Goal: Information Seeking & Learning: Learn about a topic

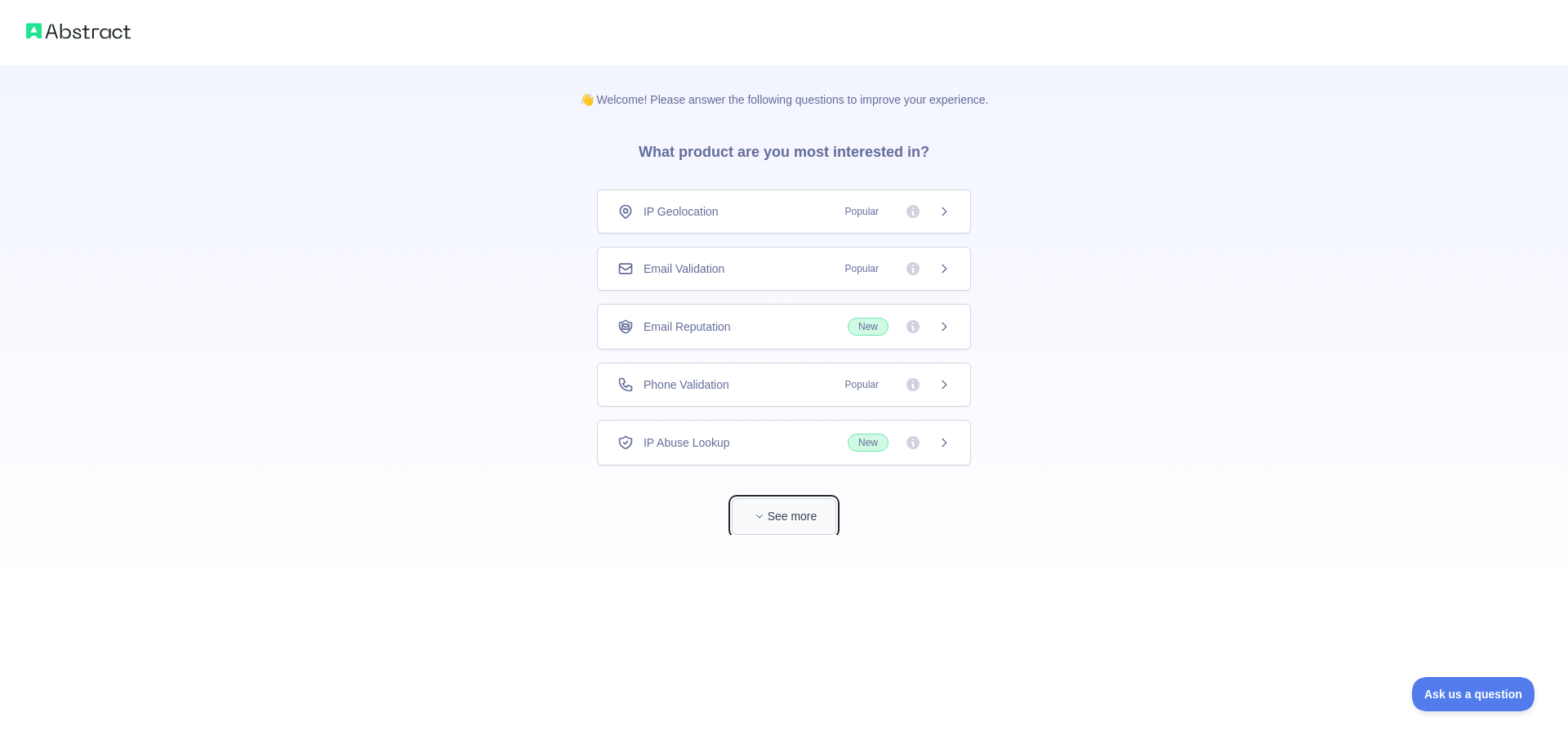
click at [746, 508] on button "See more" at bounding box center [784, 516] width 104 height 37
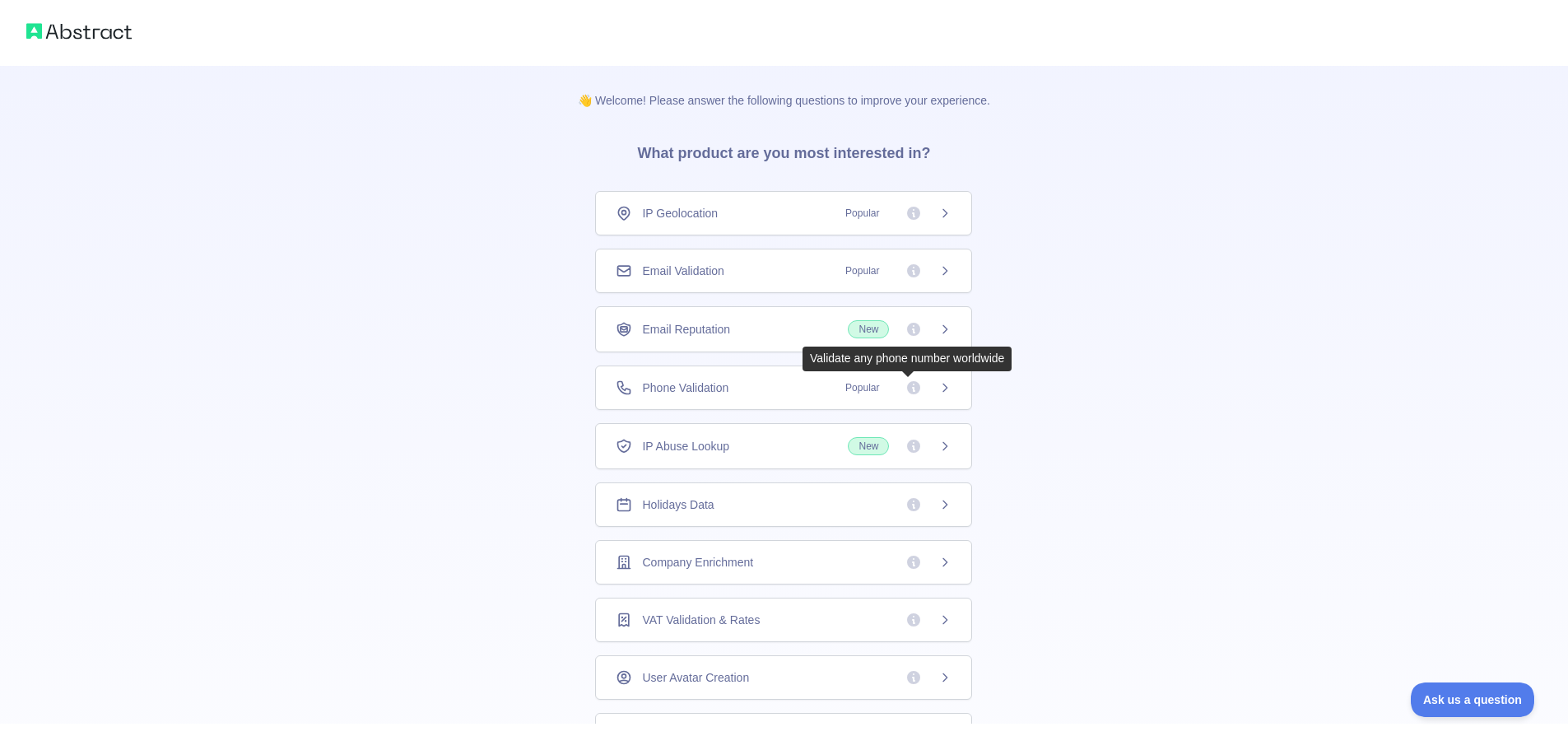
click at [778, 398] on div "Phone Validation Popular" at bounding box center [784, 388] width 377 height 45
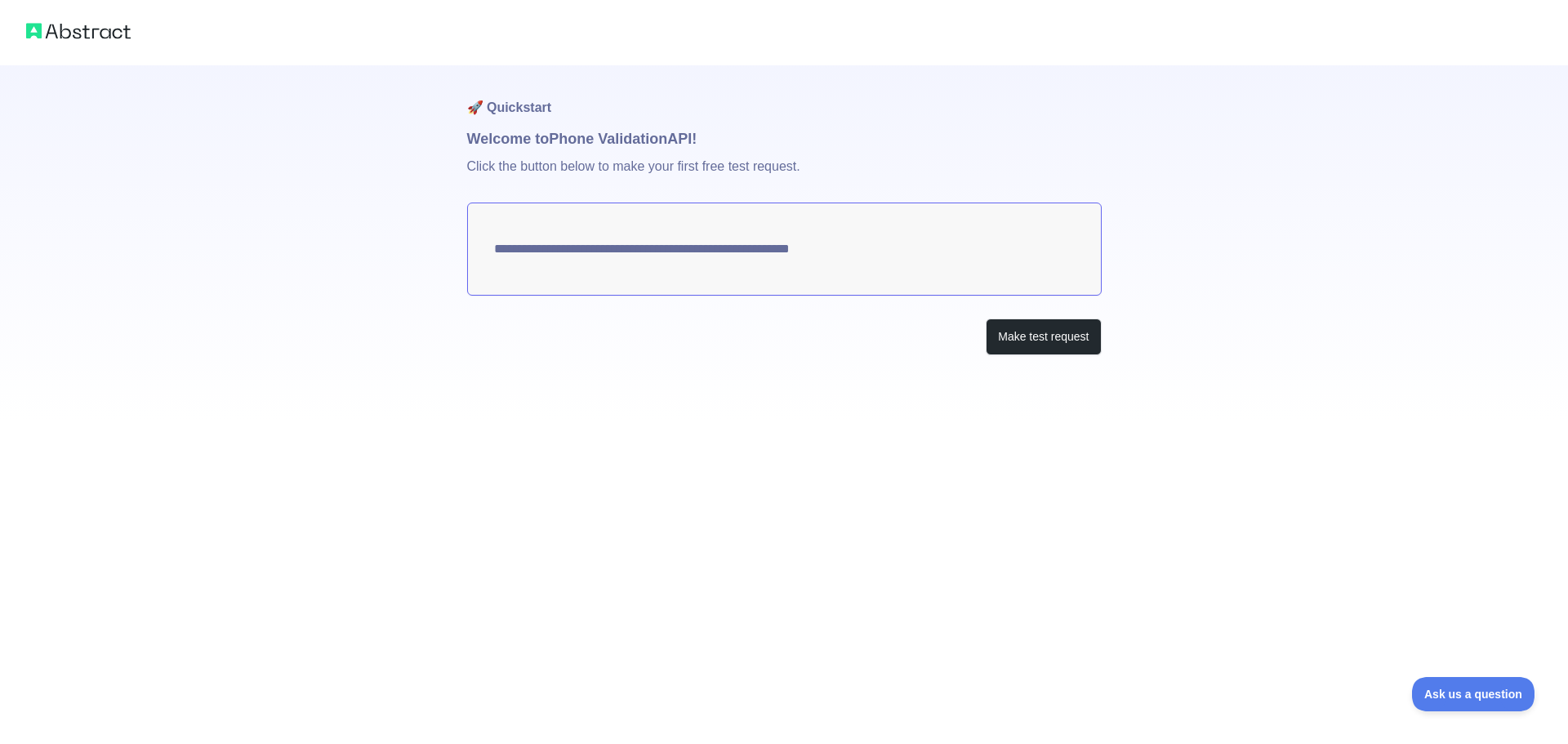
click at [534, 171] on p "Click the button below to make your first free test request." at bounding box center [784, 176] width 634 height 52
click at [627, 261] on textarea "**********" at bounding box center [784, 249] width 634 height 93
click at [747, 252] on textarea "**********" at bounding box center [784, 249] width 634 height 93
click at [743, 253] on textarea "**********" at bounding box center [784, 249] width 634 height 93
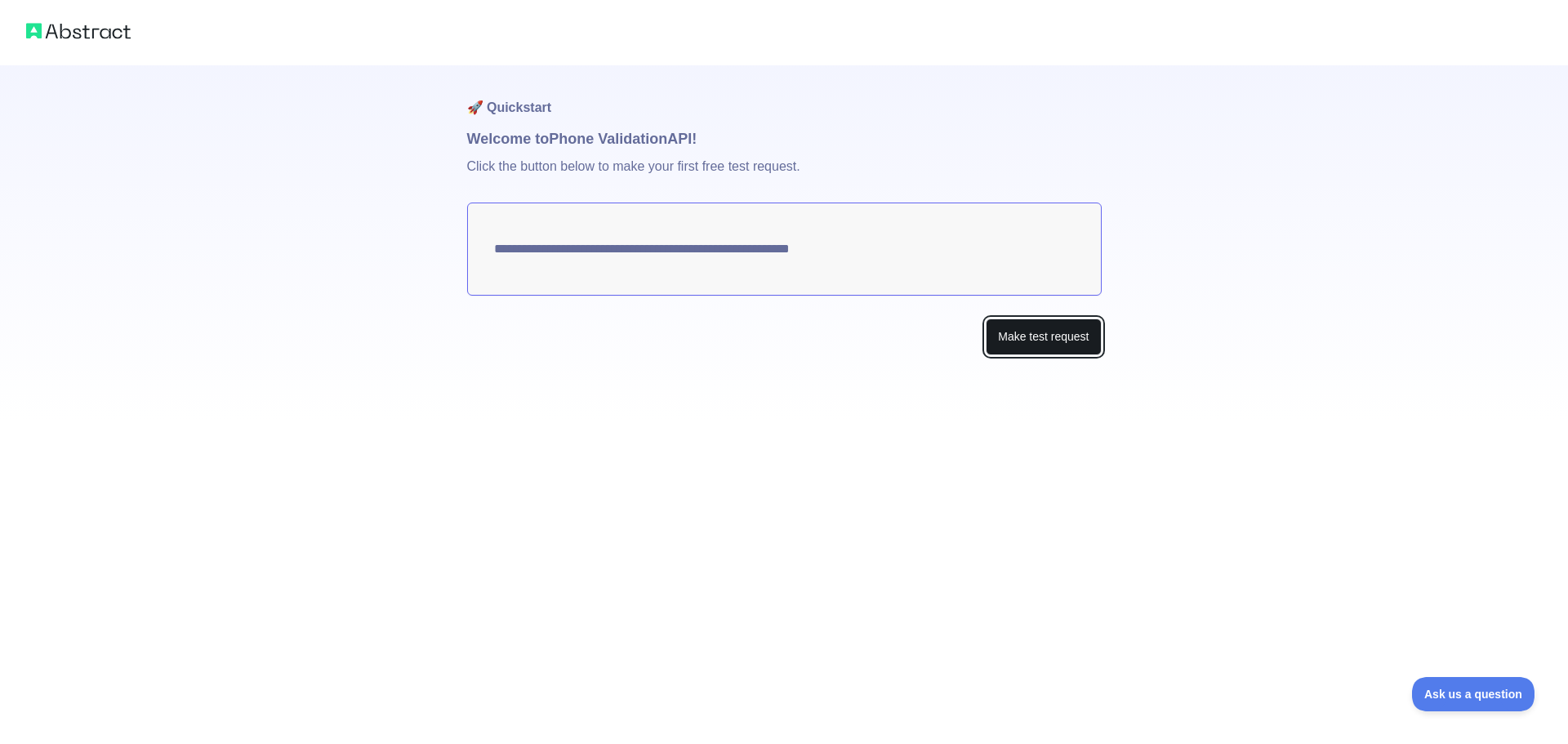
click at [1024, 335] on button "Make test request" at bounding box center [1043, 336] width 115 height 37
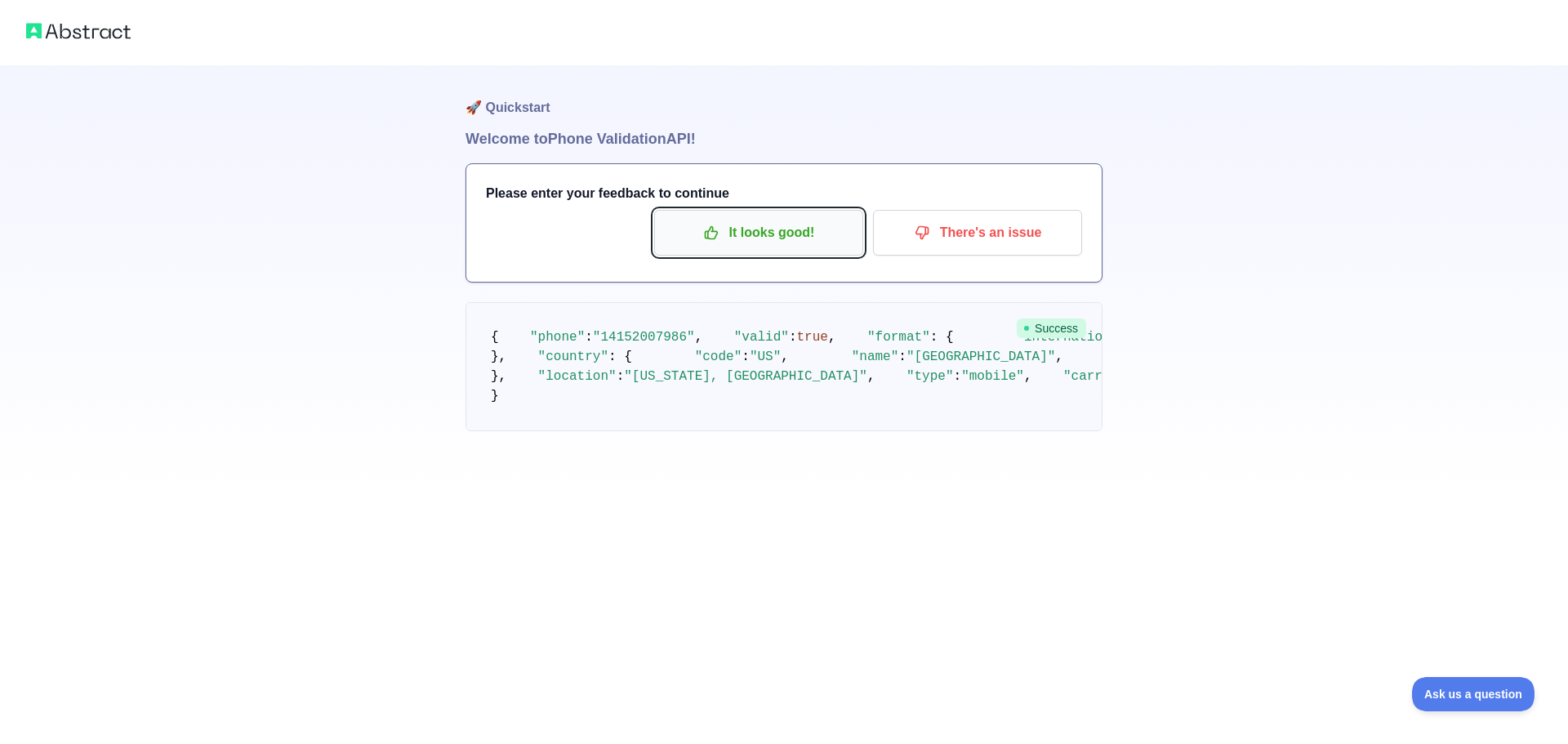
click at [772, 244] on p "It looks good!" at bounding box center [758, 233] width 185 height 28
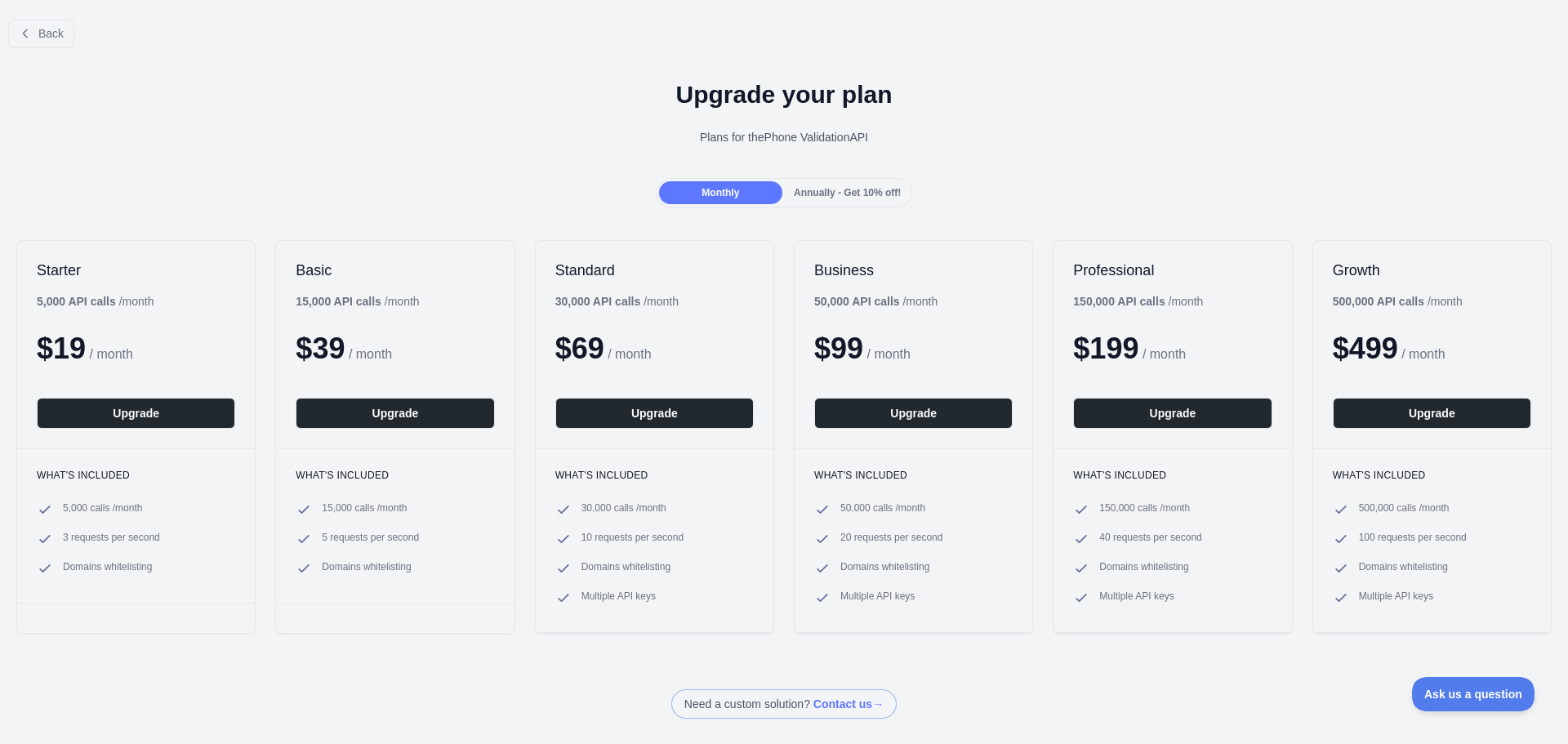
click at [755, 87] on h1 "Upgrade your plan" at bounding box center [784, 95] width 1542 height 30
click at [767, 143] on div "Plans for the Phone Validation API" at bounding box center [784, 137] width 1542 height 16
click at [793, 195] on span "Annually - Get 10% off!" at bounding box center [847, 193] width 107 height 11
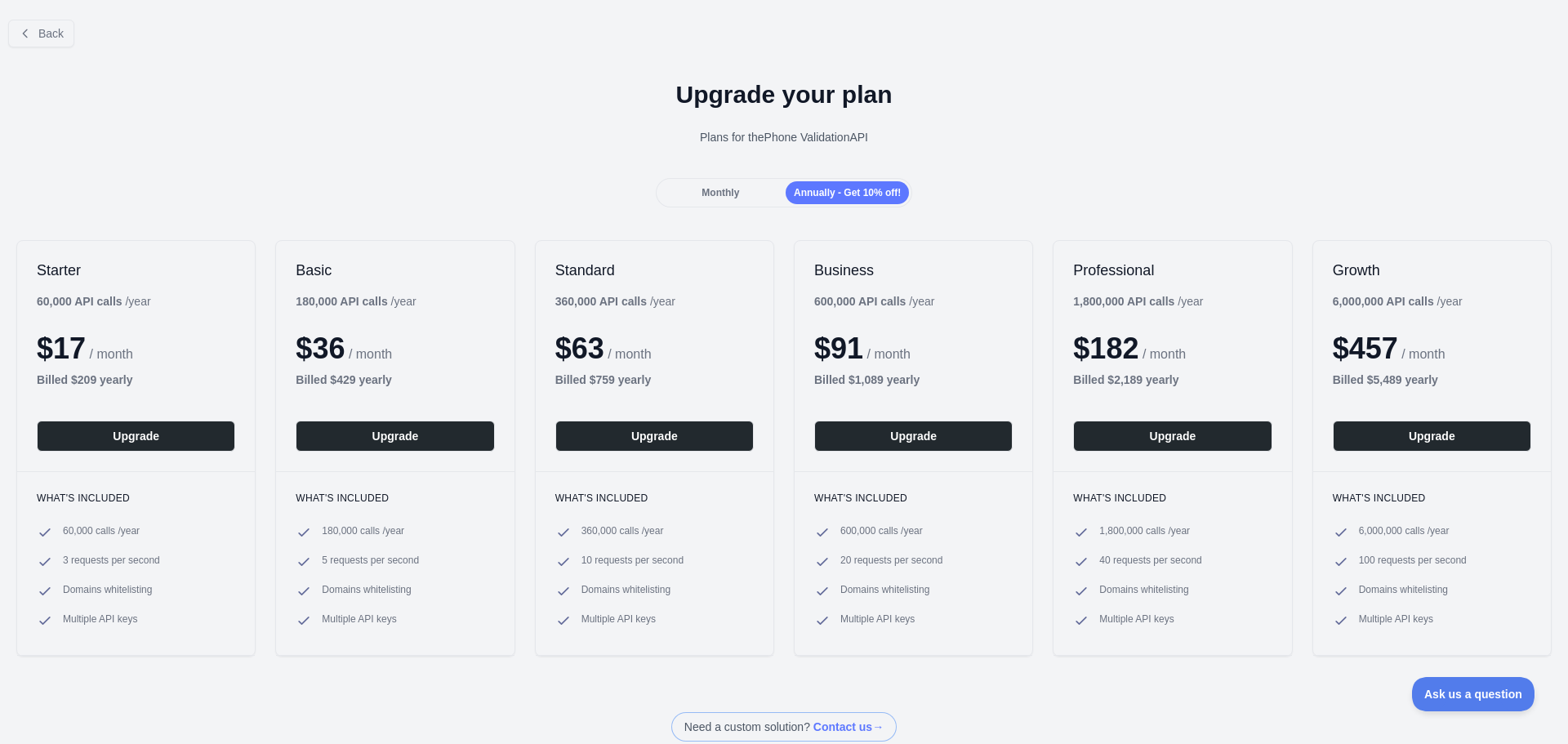
click at [719, 198] on span "Monthly" at bounding box center [720, 193] width 38 height 11
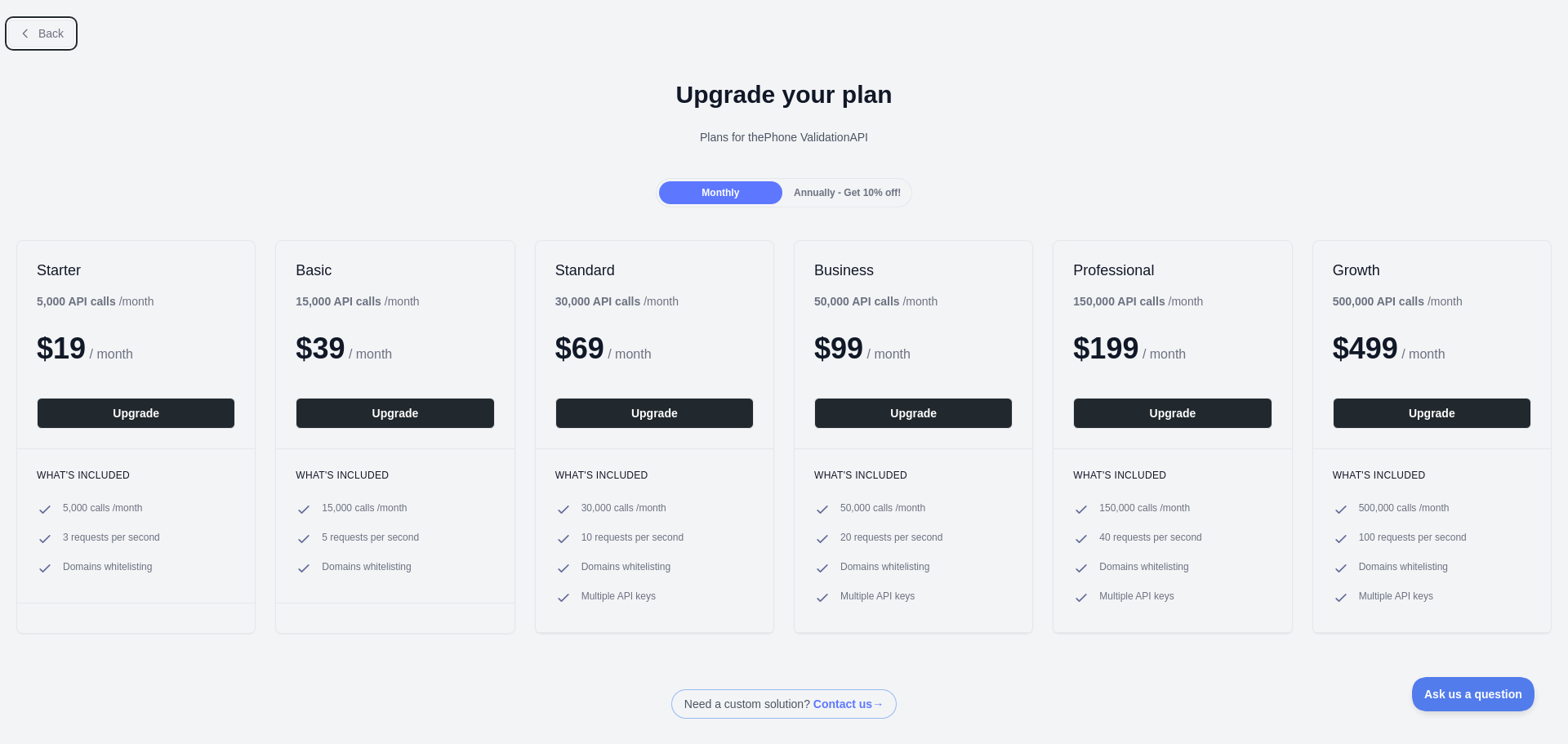
click at [49, 27] on span "Back" at bounding box center [51, 34] width 25 height 13
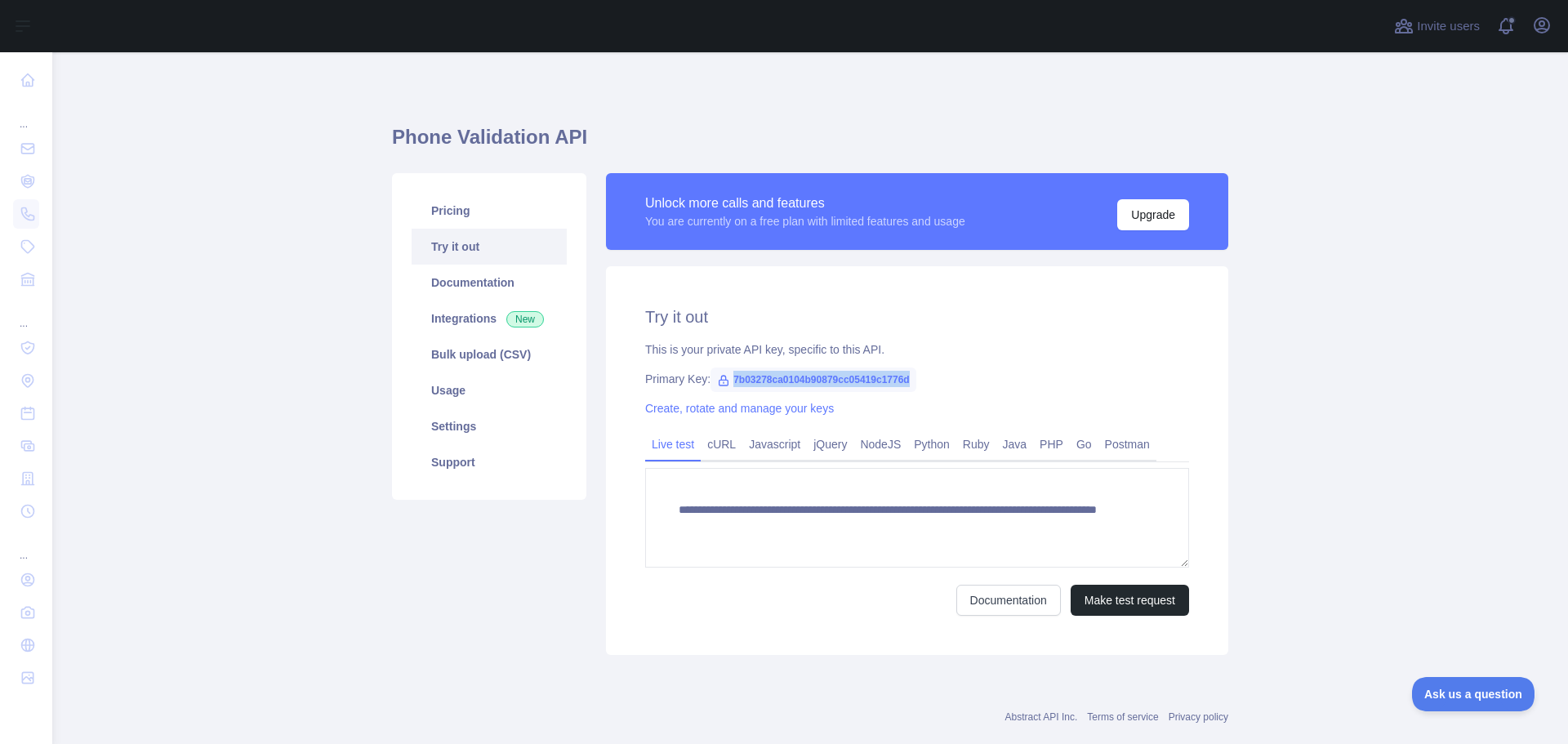
drag, startPoint x: 917, startPoint y: 377, endPoint x: 708, endPoint y: 381, distance: 209.0
click at [708, 381] on div "Primary Key: 7b03278ca0104b90879cc05419c1776d" at bounding box center [917, 379] width 544 height 16
copy span "7b03278ca0104b90879cc05419c1776d"
click at [780, 409] on link "Create, rotate and manage your keys" at bounding box center [739, 409] width 189 height 13
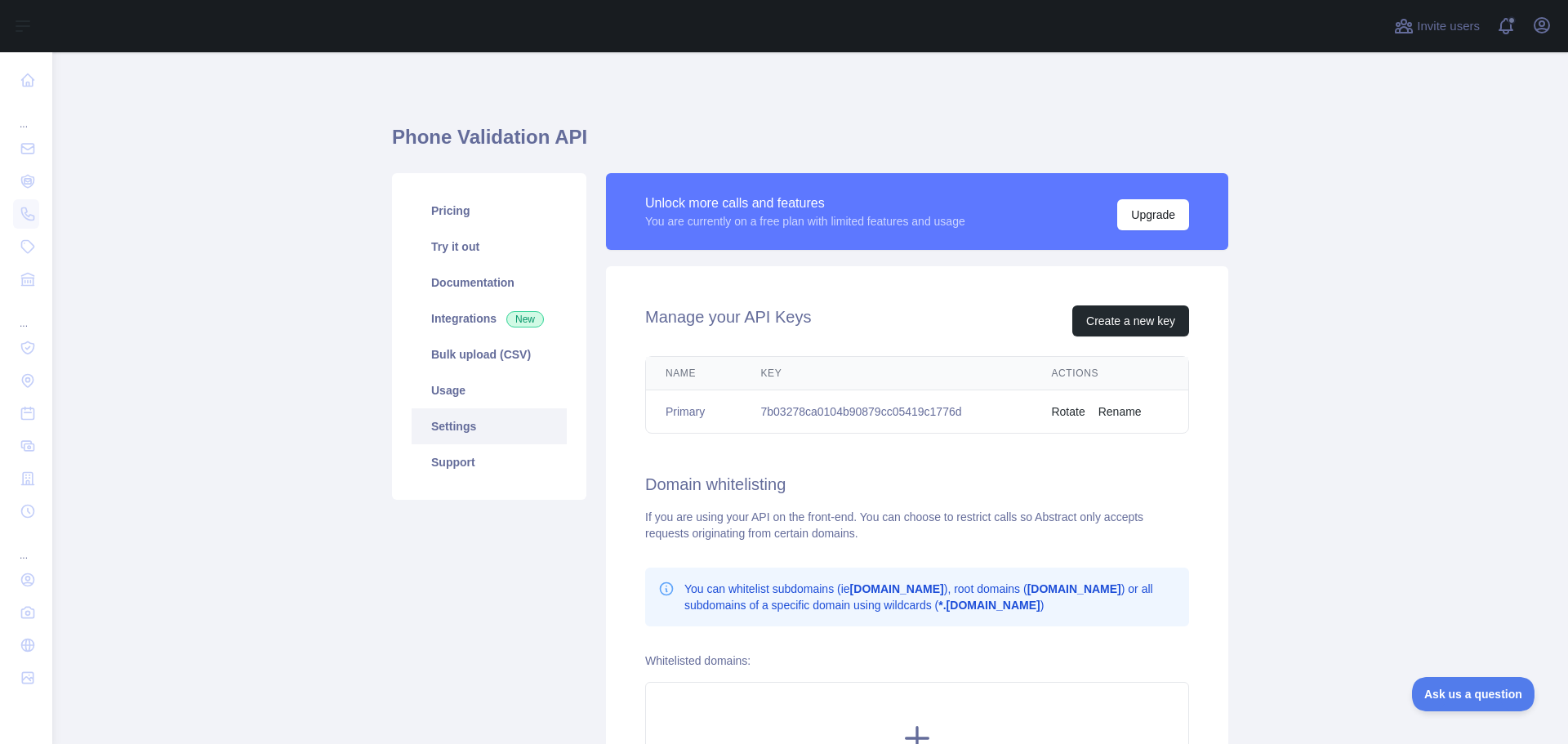
click at [941, 417] on td "7b03278ca0104b90879cc05419c1776d" at bounding box center [887, 412] width 290 height 43
copy td "7b03278ca0104b90879cc05419c1776d"
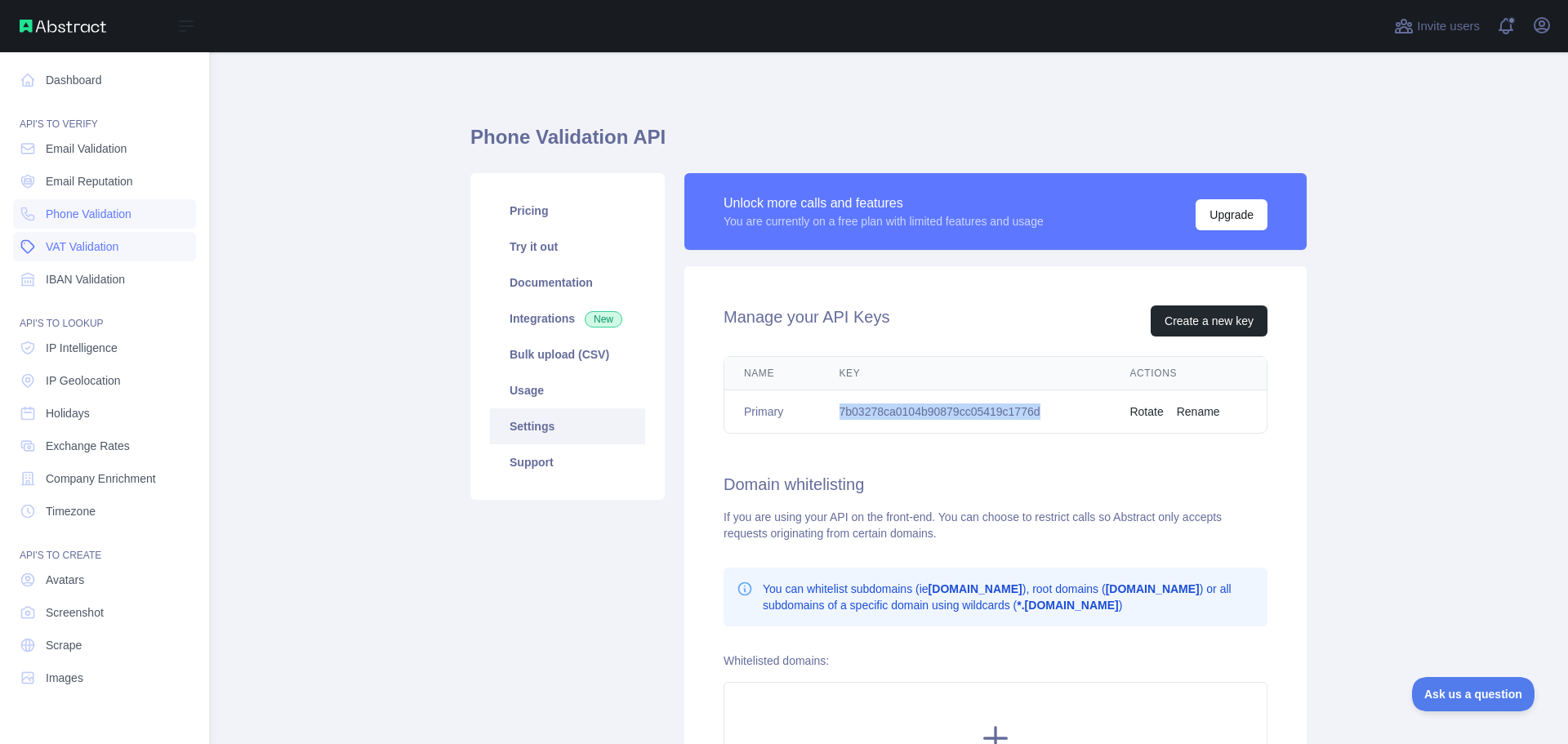
click at [97, 255] on link "VAT Validation" at bounding box center [104, 247] width 183 height 30
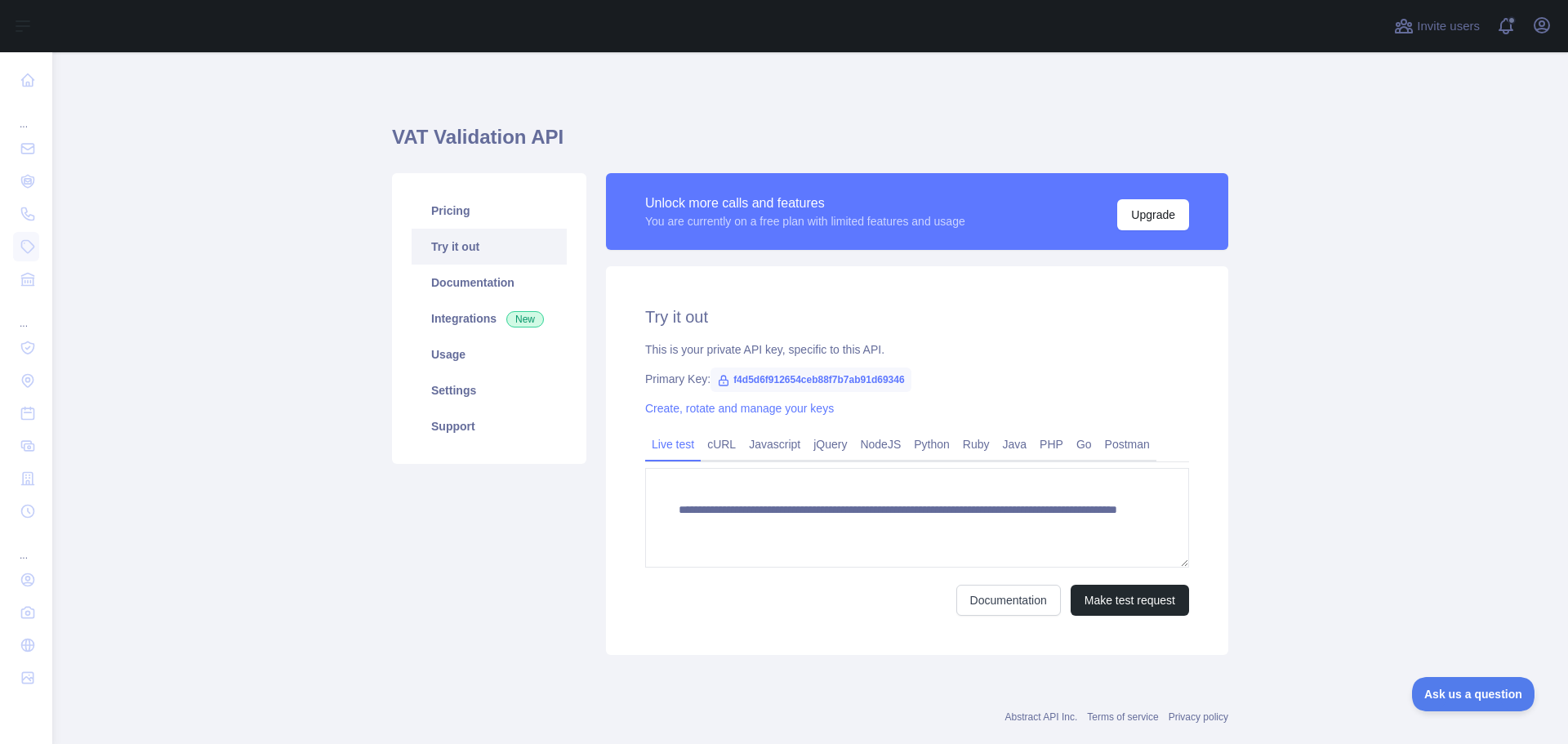
click at [462, 240] on link "Try it out" at bounding box center [489, 247] width 155 height 36
click at [482, 307] on link "Integrations New" at bounding box center [489, 318] width 155 height 36
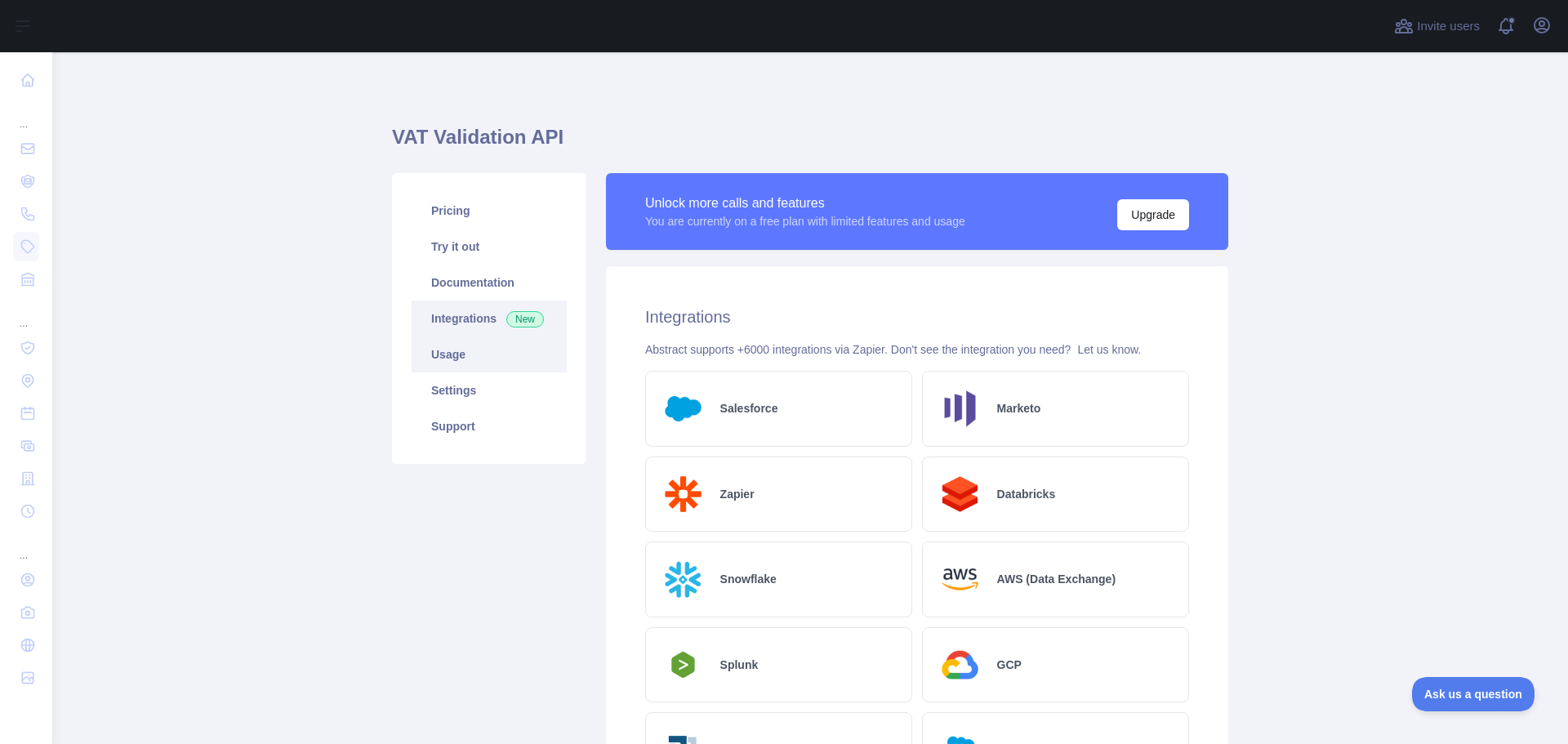
click at [466, 358] on link "Usage" at bounding box center [489, 354] width 155 height 36
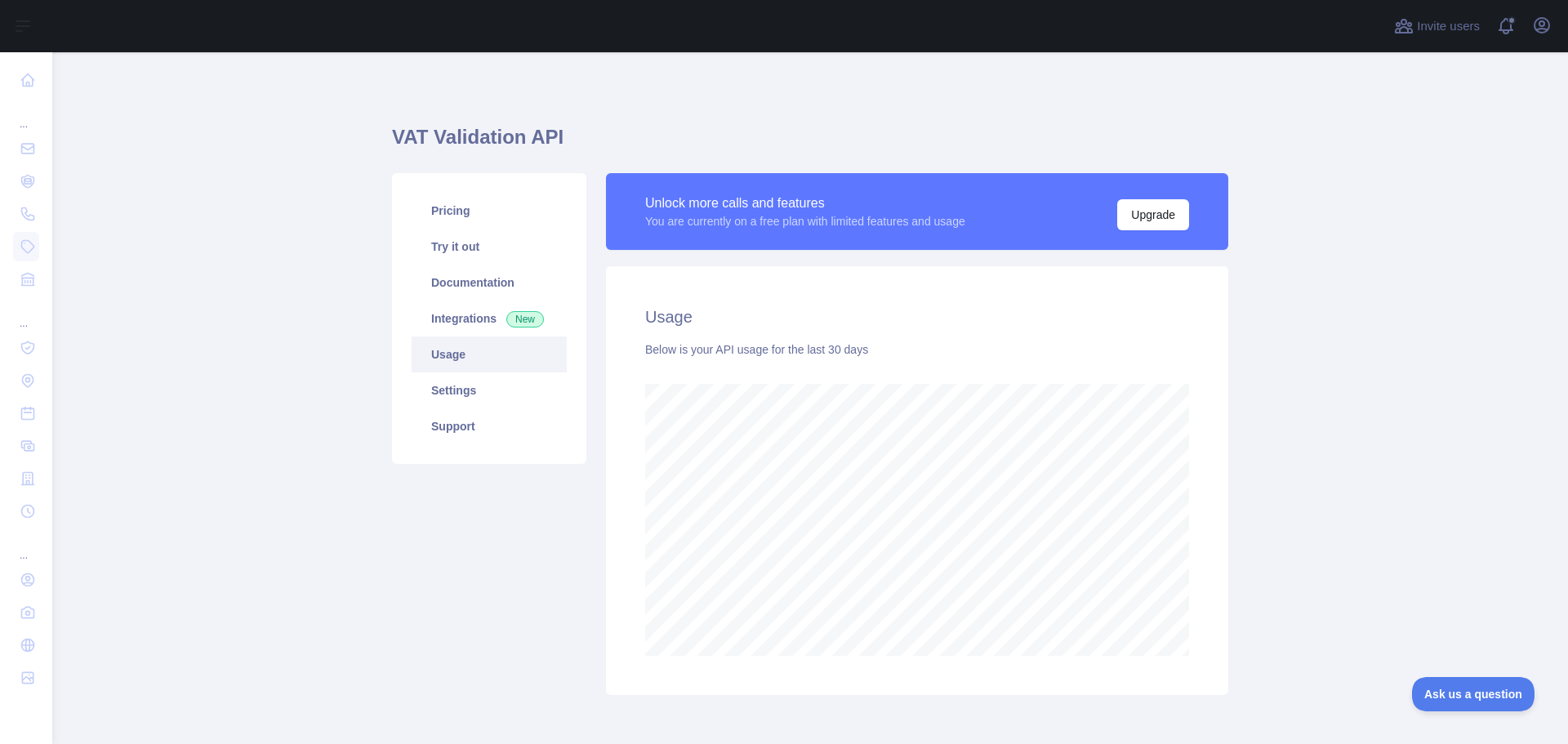
scroll to position [692, 1503]
click at [459, 380] on link "Settings" at bounding box center [489, 390] width 155 height 36
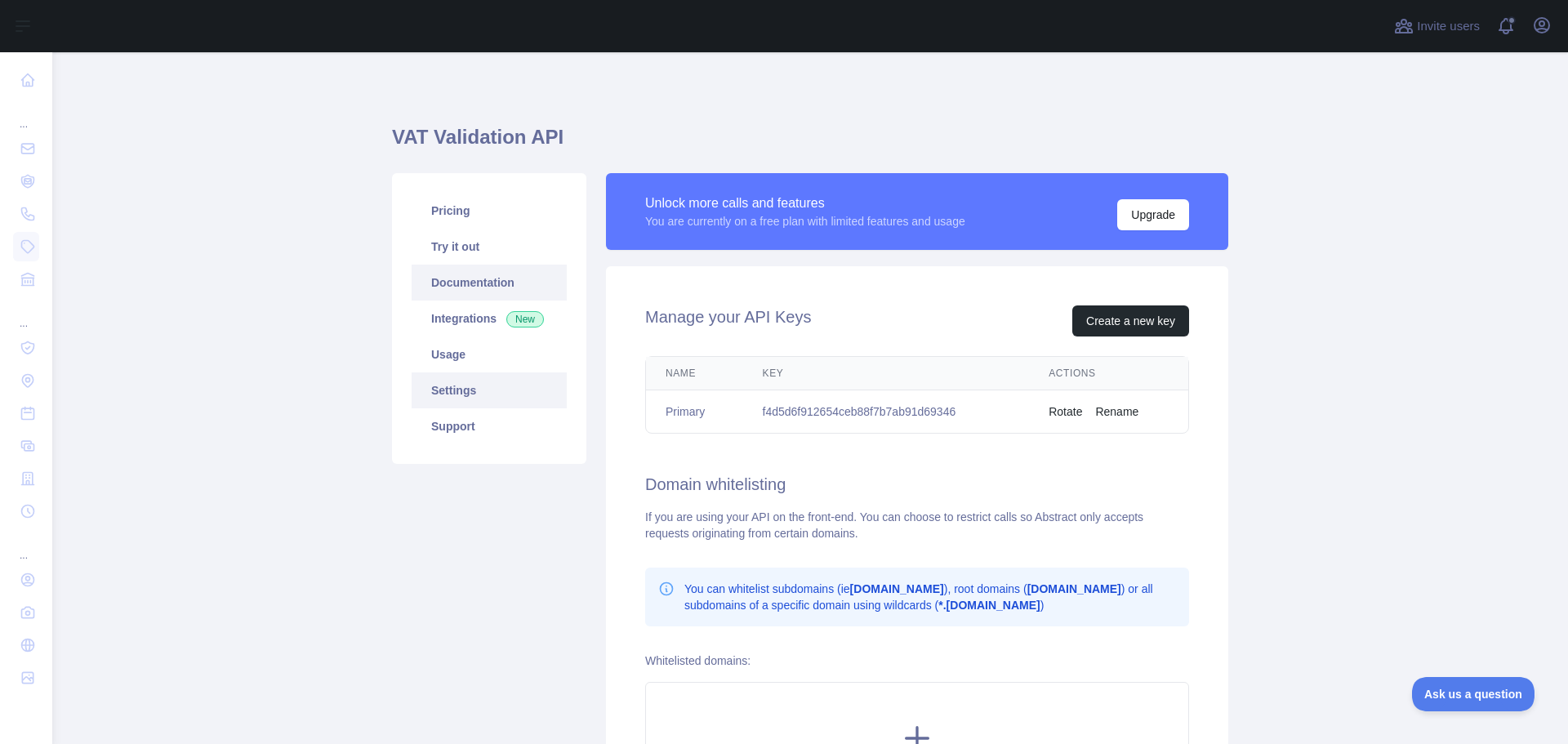
click at [482, 279] on link "Documentation" at bounding box center [489, 282] width 155 height 36
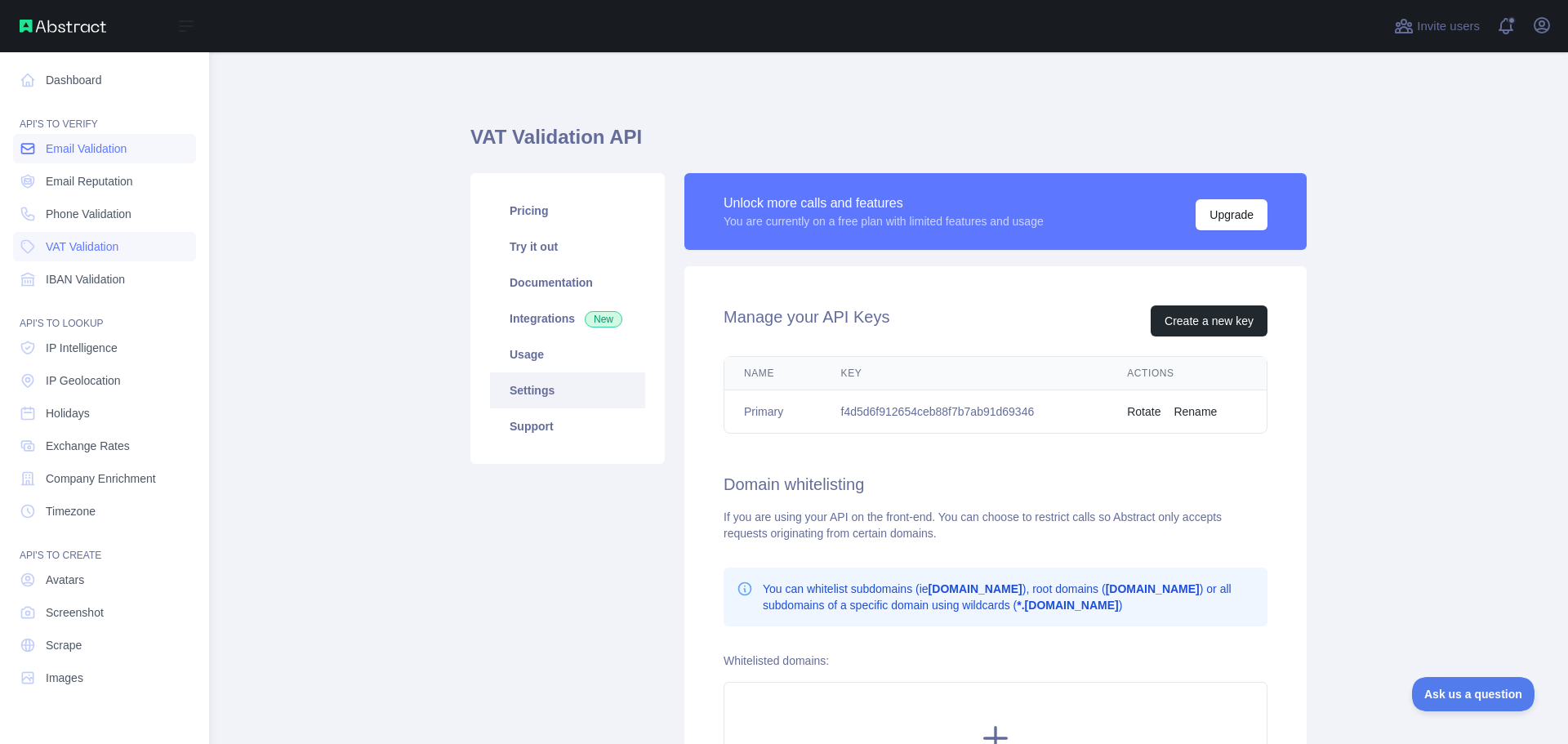
click at [101, 149] on span "Email Validation" at bounding box center [86, 148] width 81 height 16
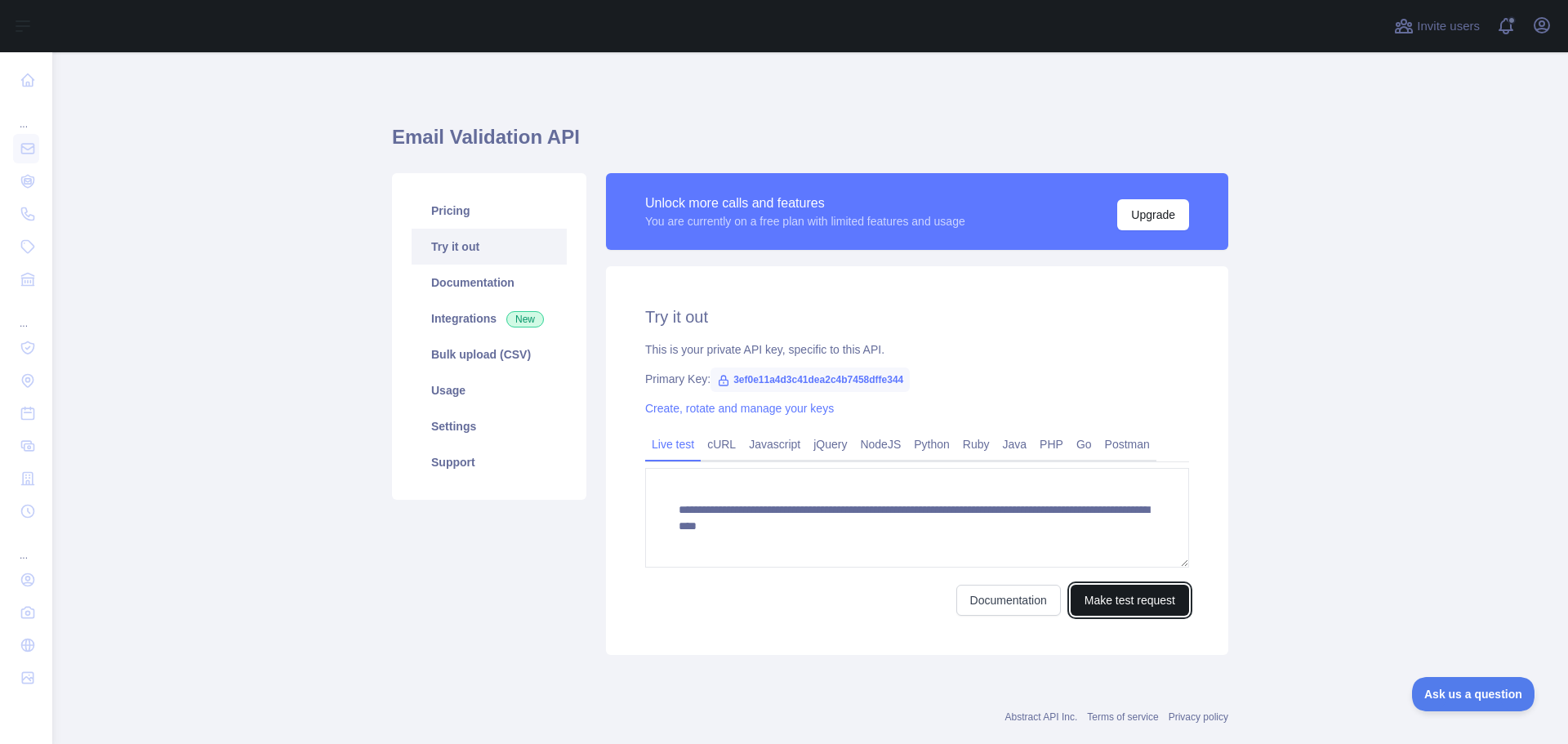
click at [1150, 608] on button "Make test request" at bounding box center [1130, 600] width 118 height 31
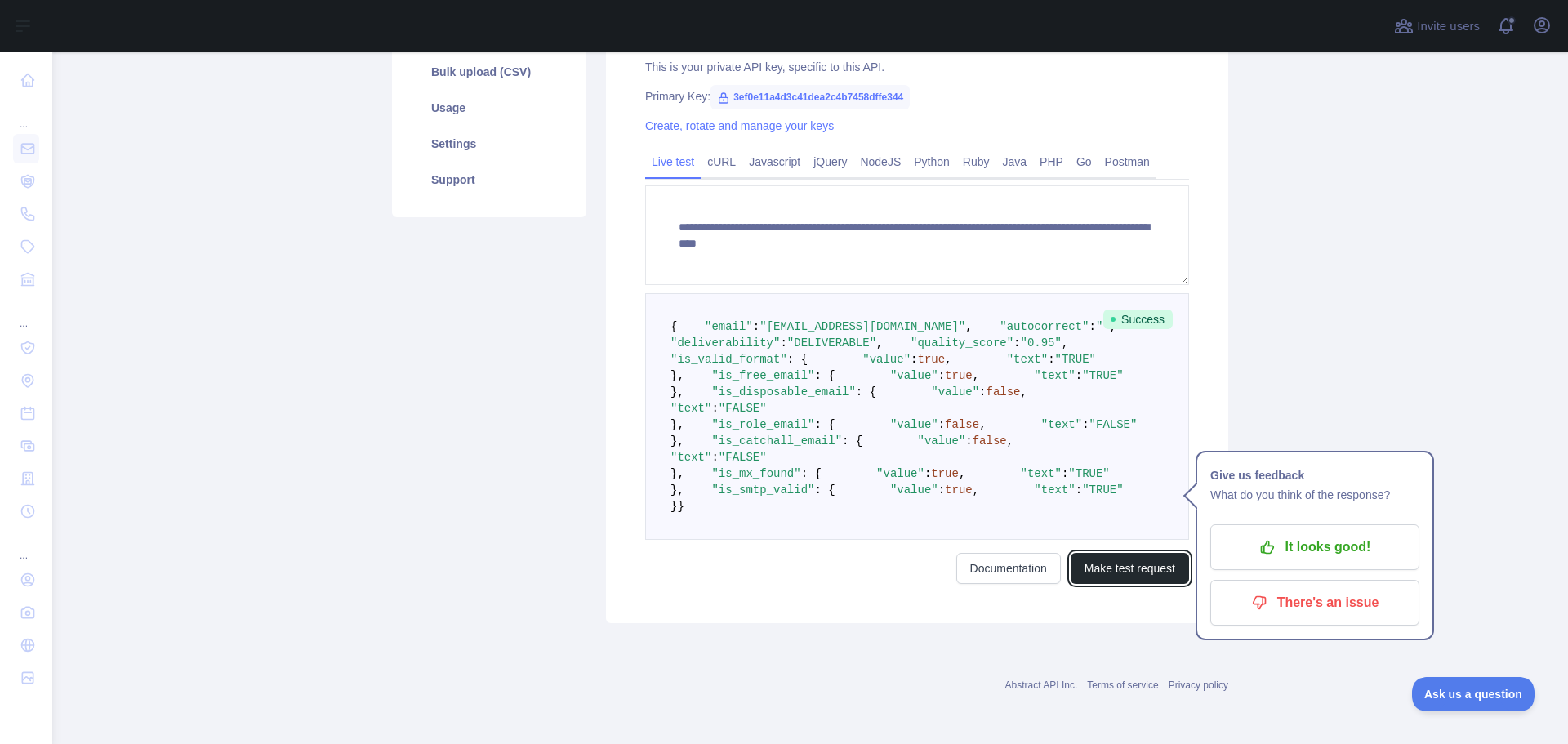
scroll to position [572, 0]
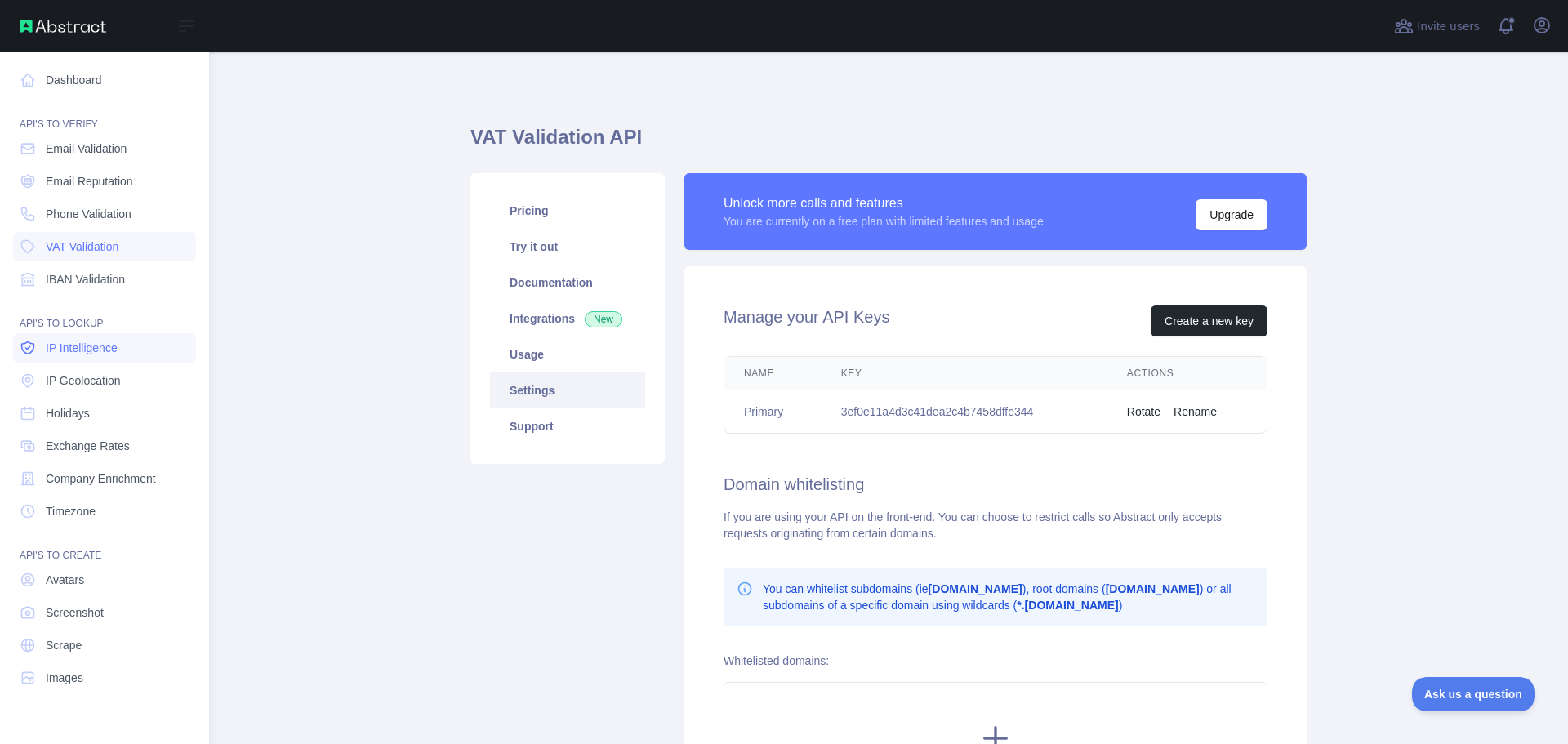
click at [84, 353] on span "IP Intelligence" at bounding box center [82, 348] width 72 height 16
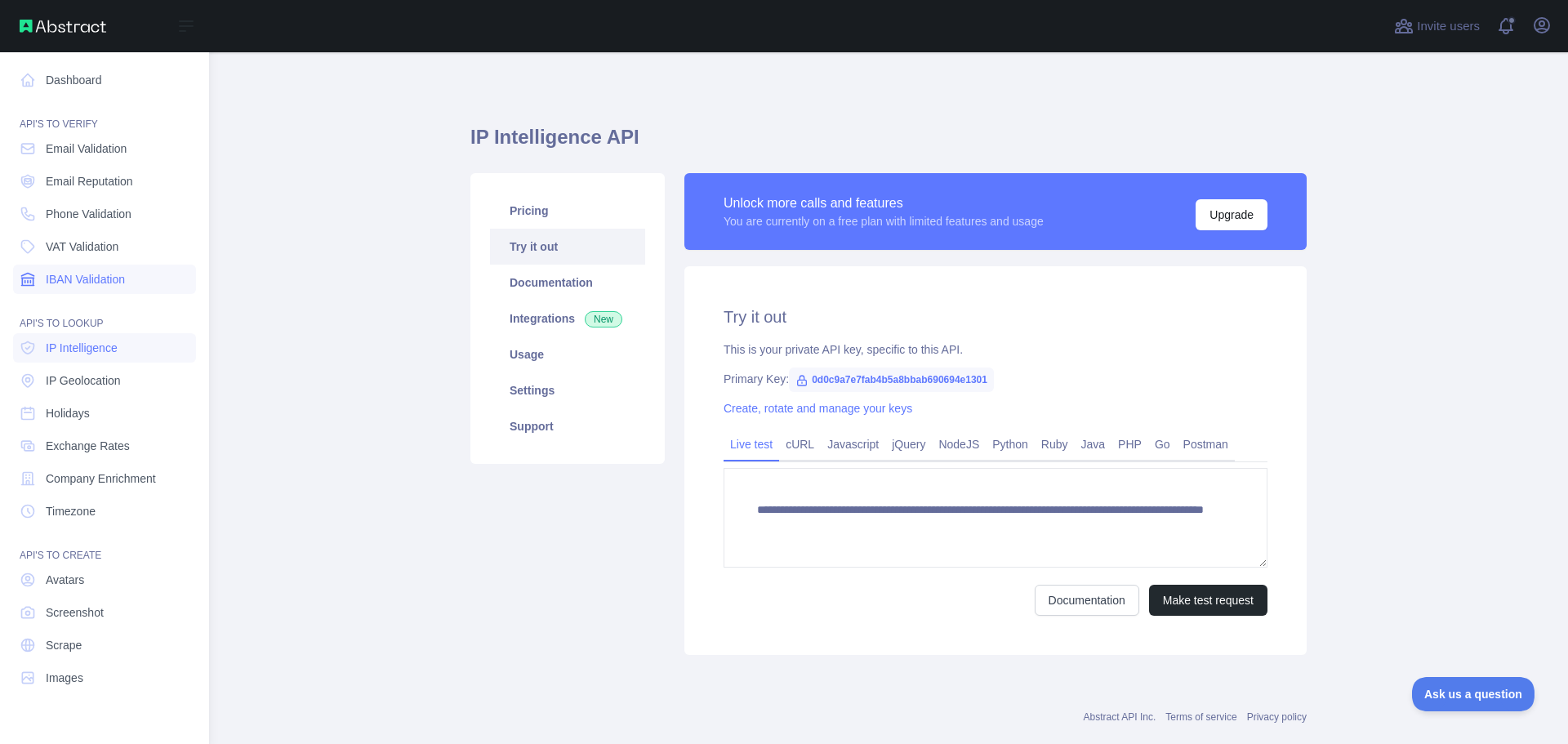
click at [84, 280] on span "IBAN Validation" at bounding box center [85, 279] width 80 height 16
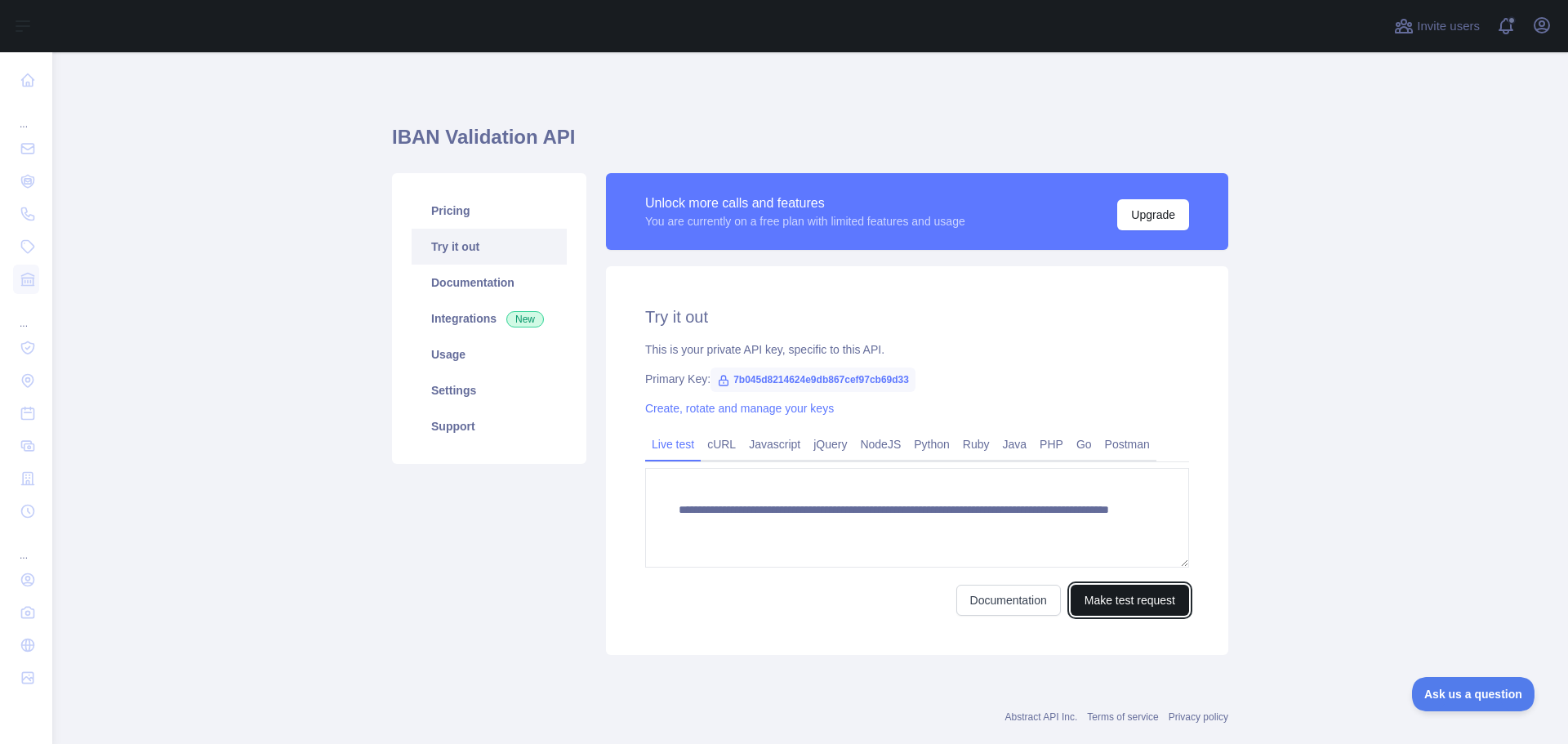
click at [1131, 594] on button "Make test request" at bounding box center [1130, 600] width 118 height 31
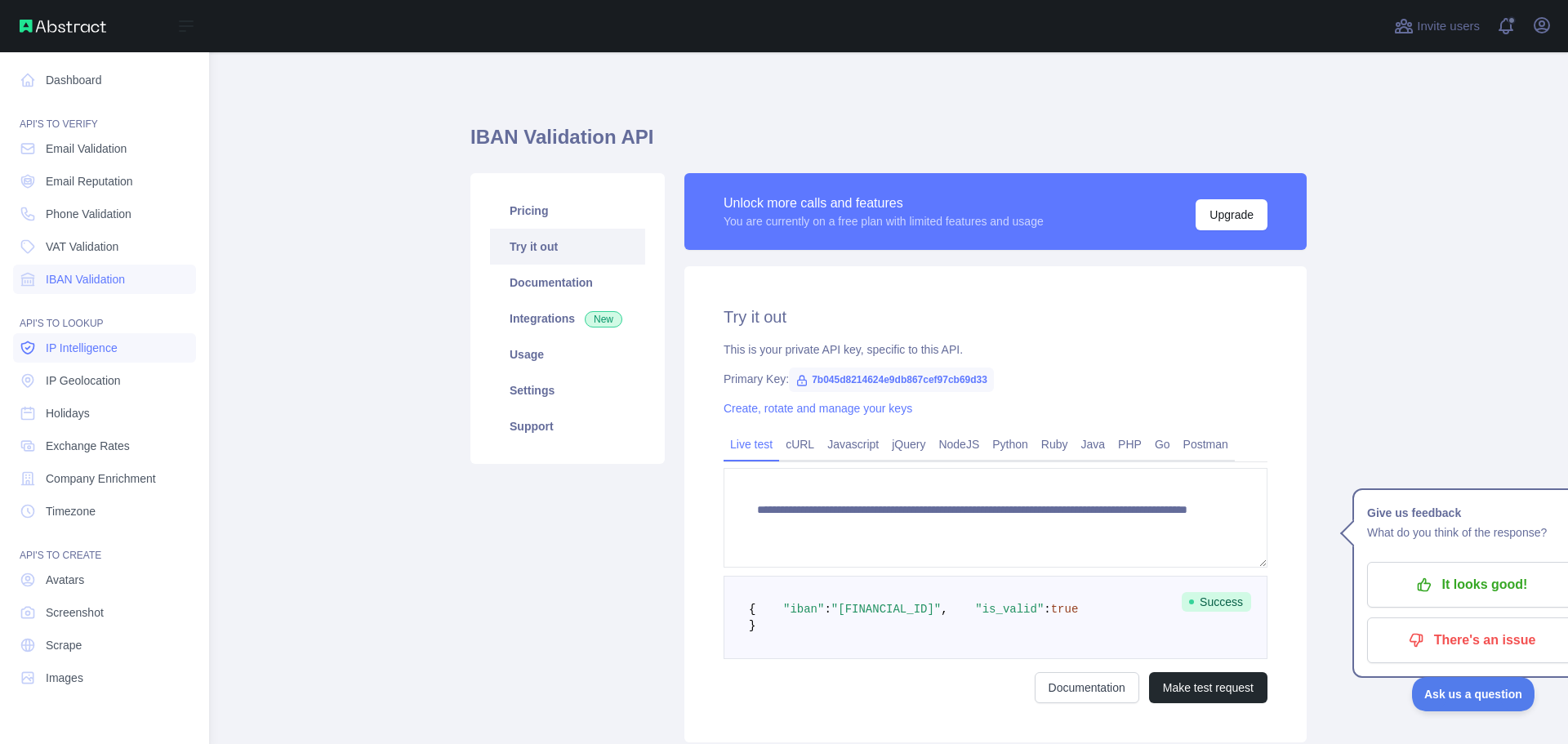
click at [86, 351] on span "IP Intelligence" at bounding box center [82, 348] width 72 height 16
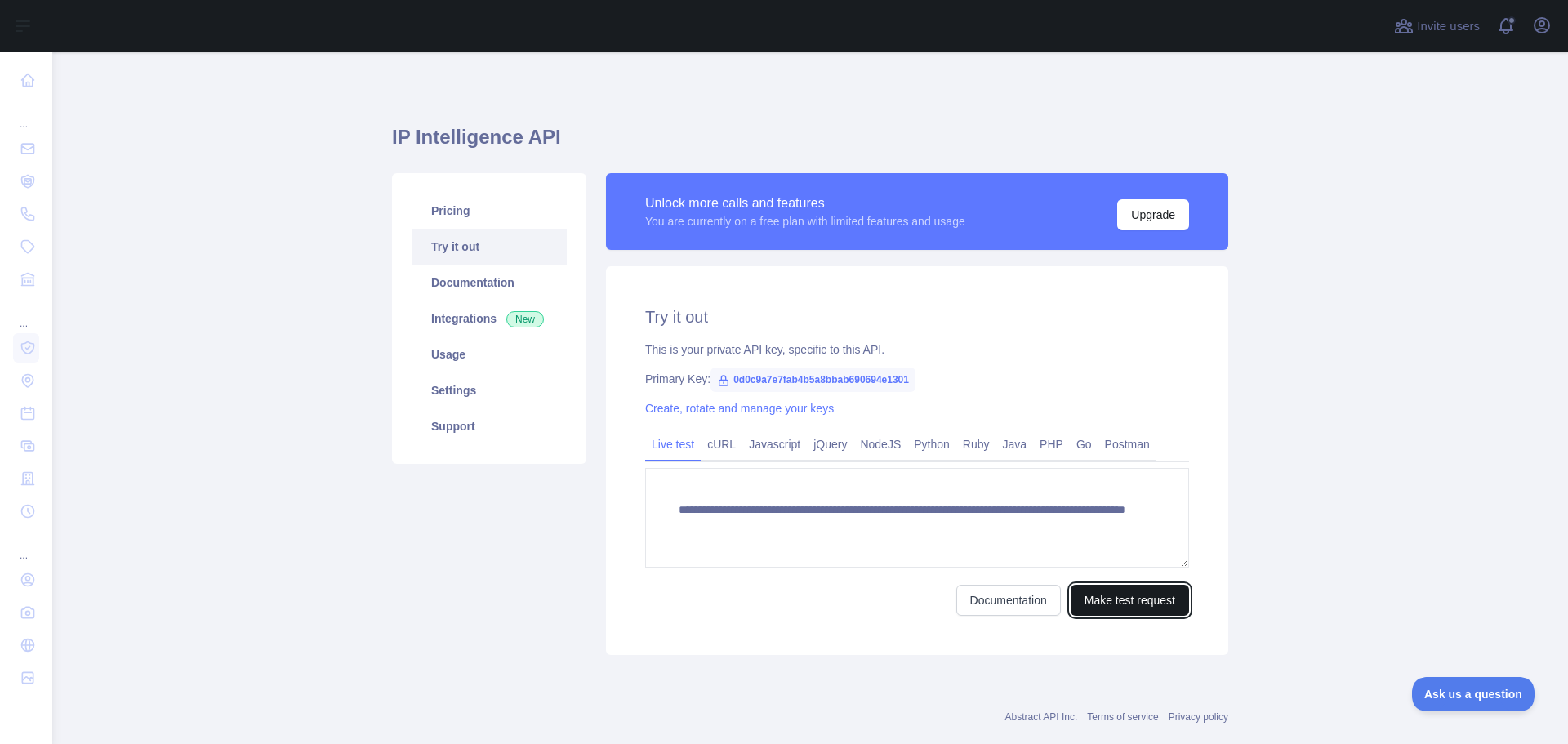
click at [1112, 602] on button "Make test request" at bounding box center [1130, 600] width 118 height 31
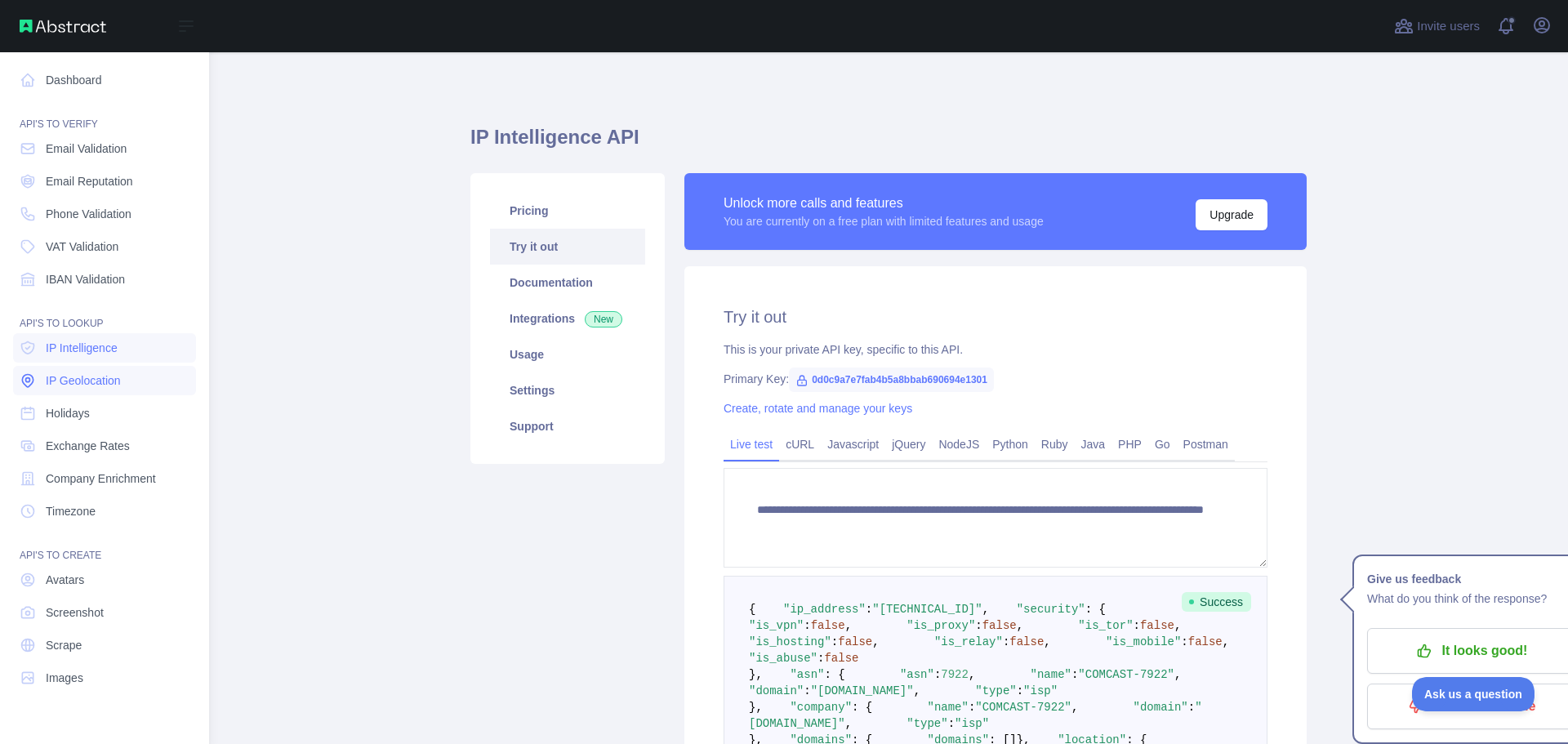
click at [52, 381] on span "IP Geolocation" at bounding box center [84, 381] width 75 height 16
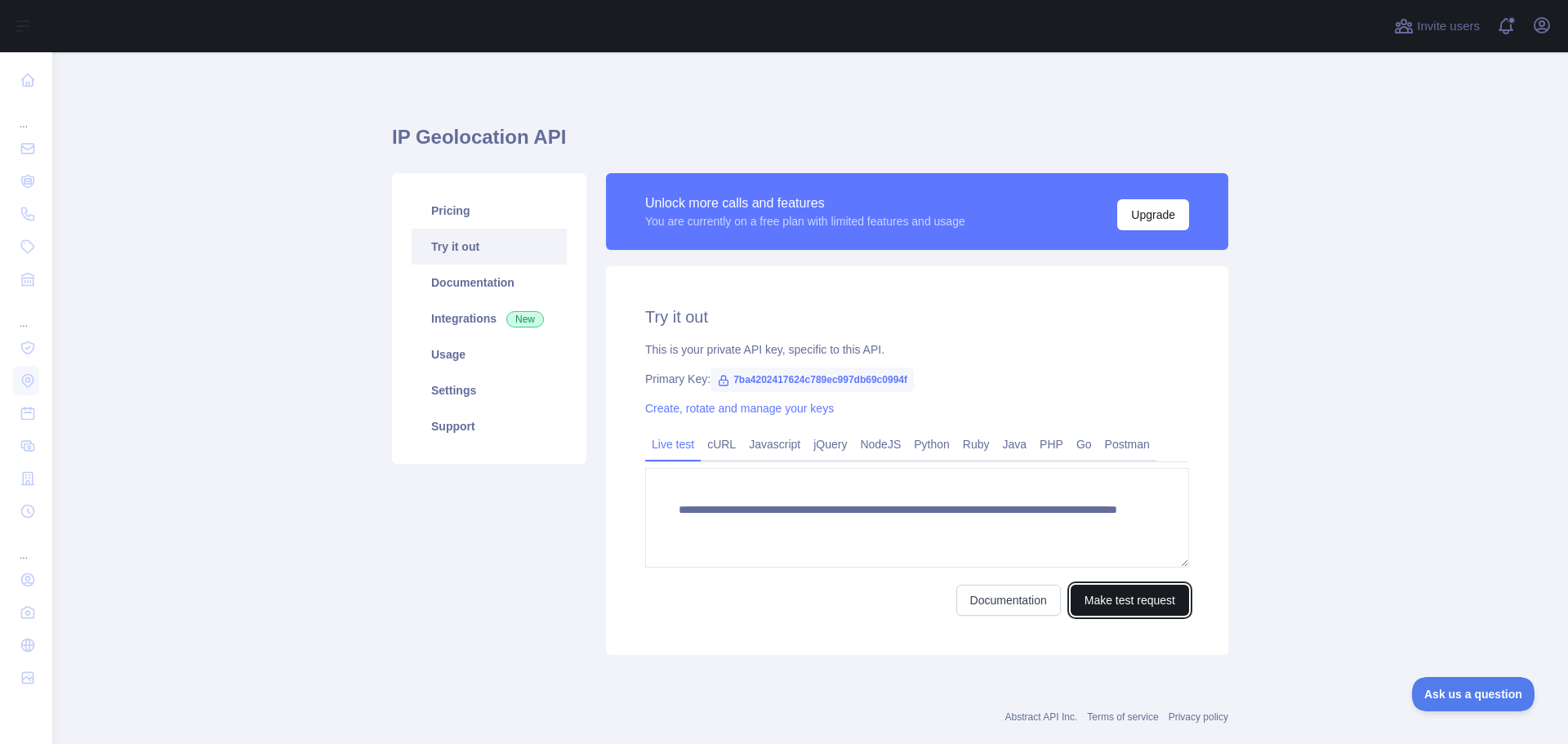
click at [1088, 594] on button "Make test request" at bounding box center [1130, 600] width 118 height 31
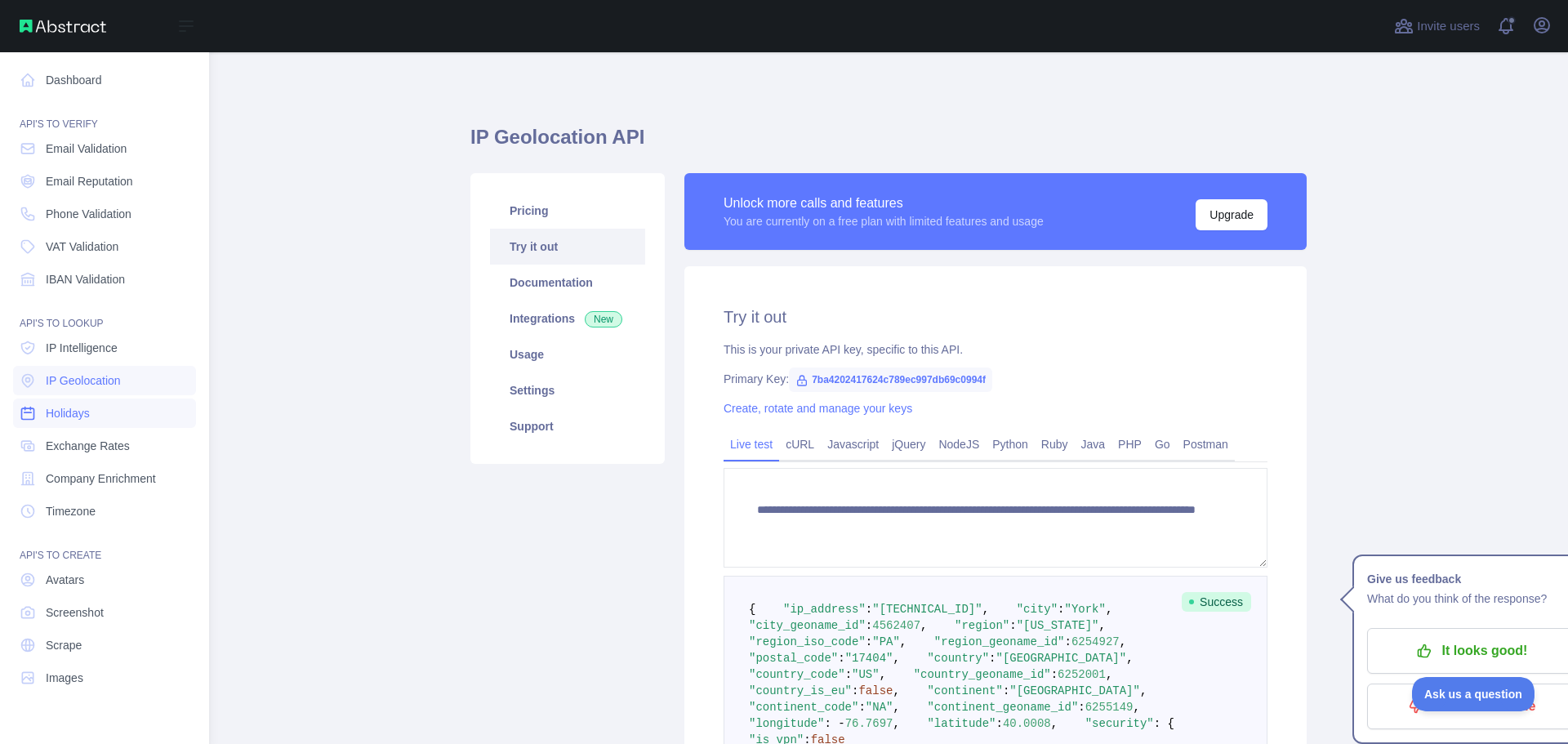
click at [94, 413] on link "Holidays" at bounding box center [104, 413] width 183 height 30
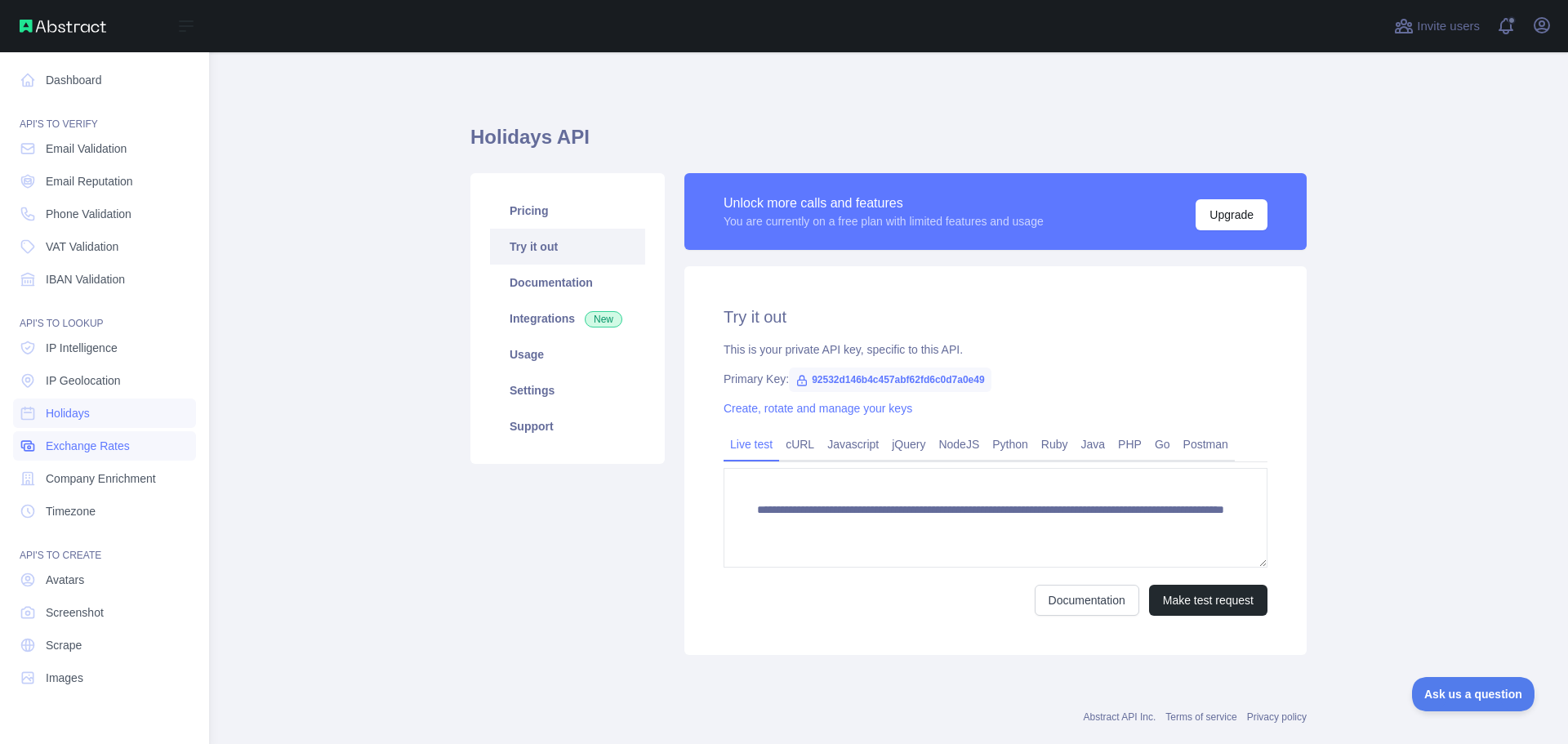
click at [98, 435] on link "Exchange Rates" at bounding box center [104, 446] width 183 height 30
type textarea "**********"
click at [112, 479] on span "Company Enrichment" at bounding box center [101, 478] width 110 height 16
click at [96, 622] on link "Screenshot" at bounding box center [104, 613] width 183 height 30
click at [90, 646] on link "Scrape" at bounding box center [104, 645] width 183 height 30
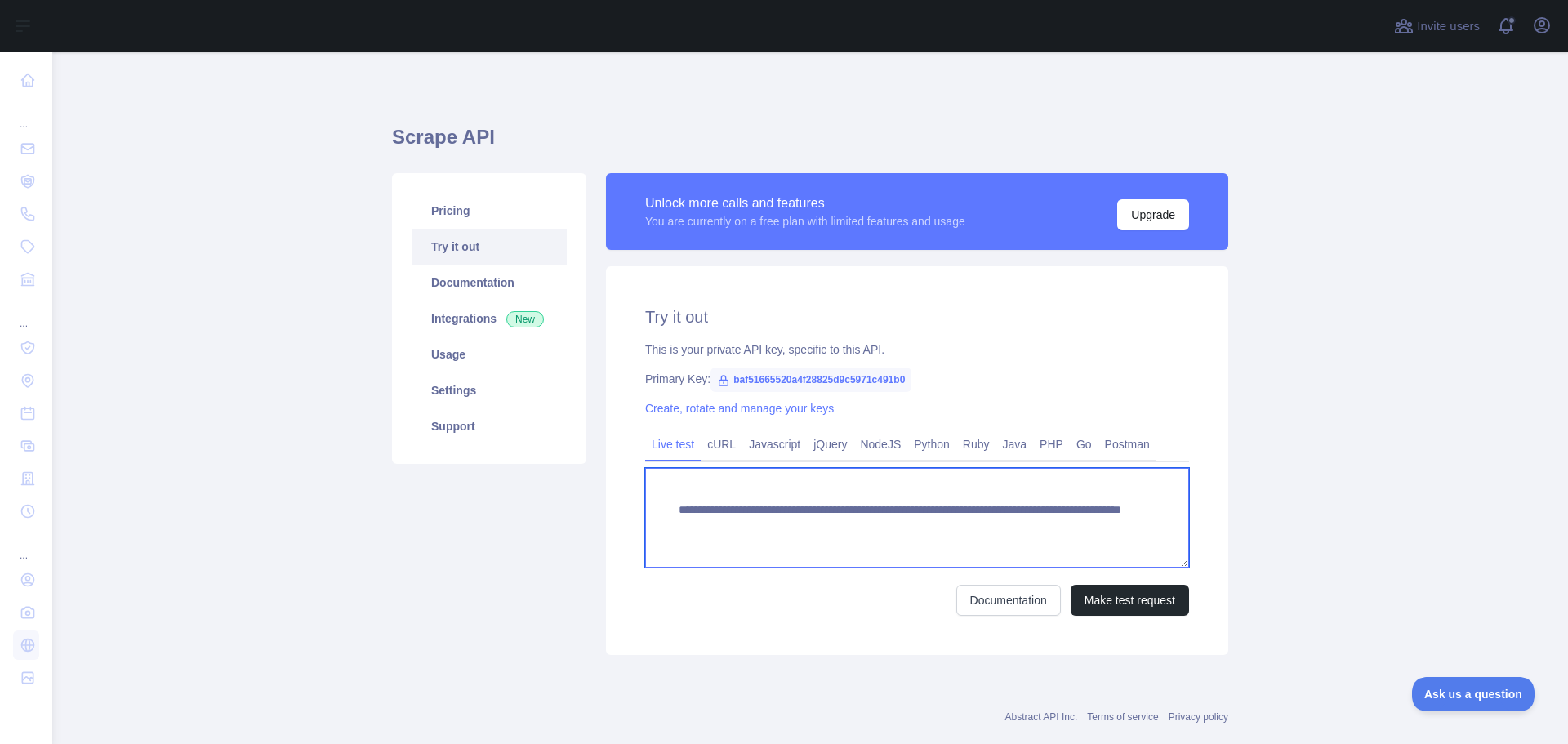
click at [1095, 528] on textarea "**********" at bounding box center [917, 517] width 544 height 99
drag, startPoint x: 1095, startPoint y: 527, endPoint x: 936, endPoint y: 533, distance: 159.1
click at [936, 533] on textarea "**********" at bounding box center [917, 517] width 544 height 99
click at [1132, 513] on textarea "**********" at bounding box center [917, 517] width 544 height 99
type textarea "**********"
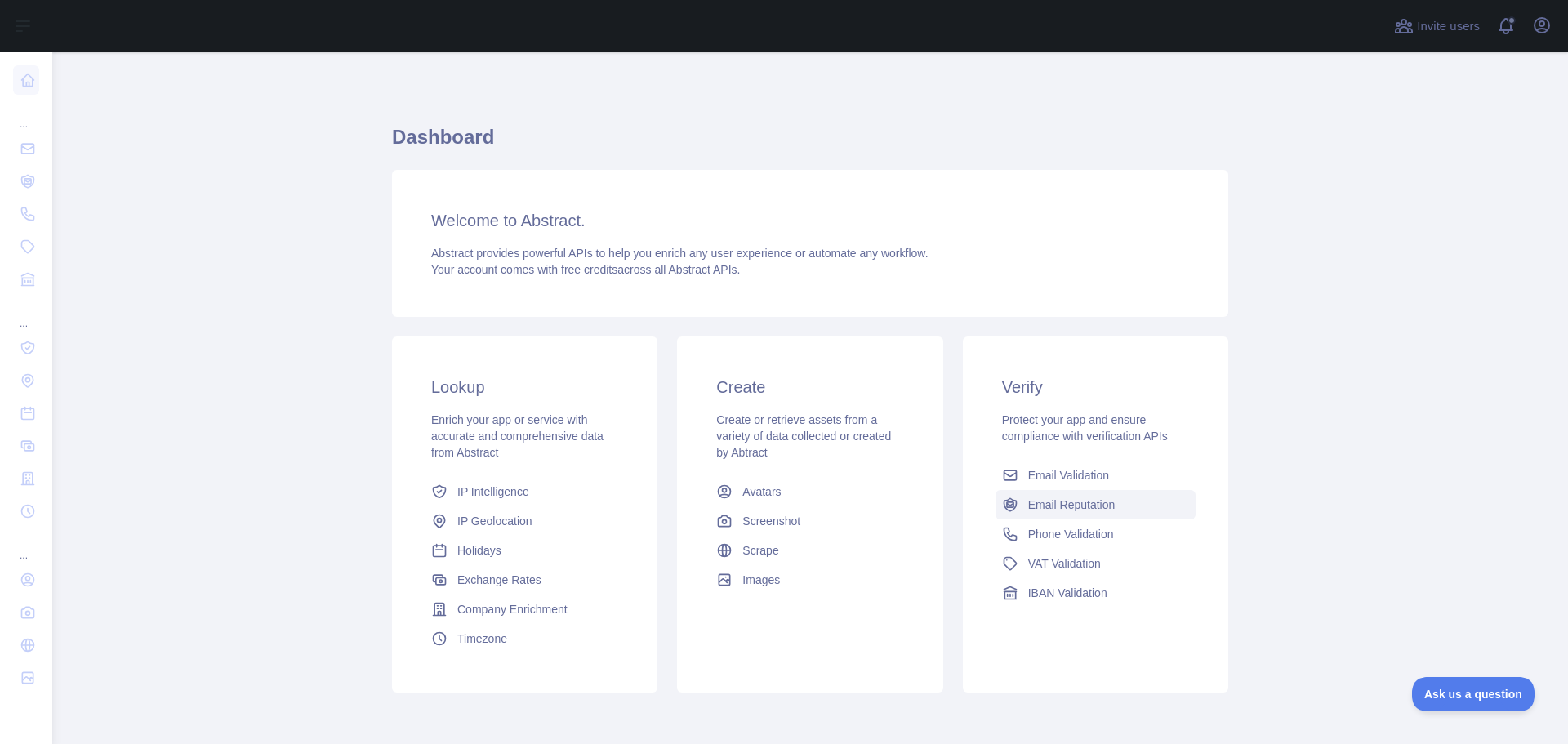
click at [1028, 502] on span "Email Reputation" at bounding box center [1072, 504] width 87 height 16
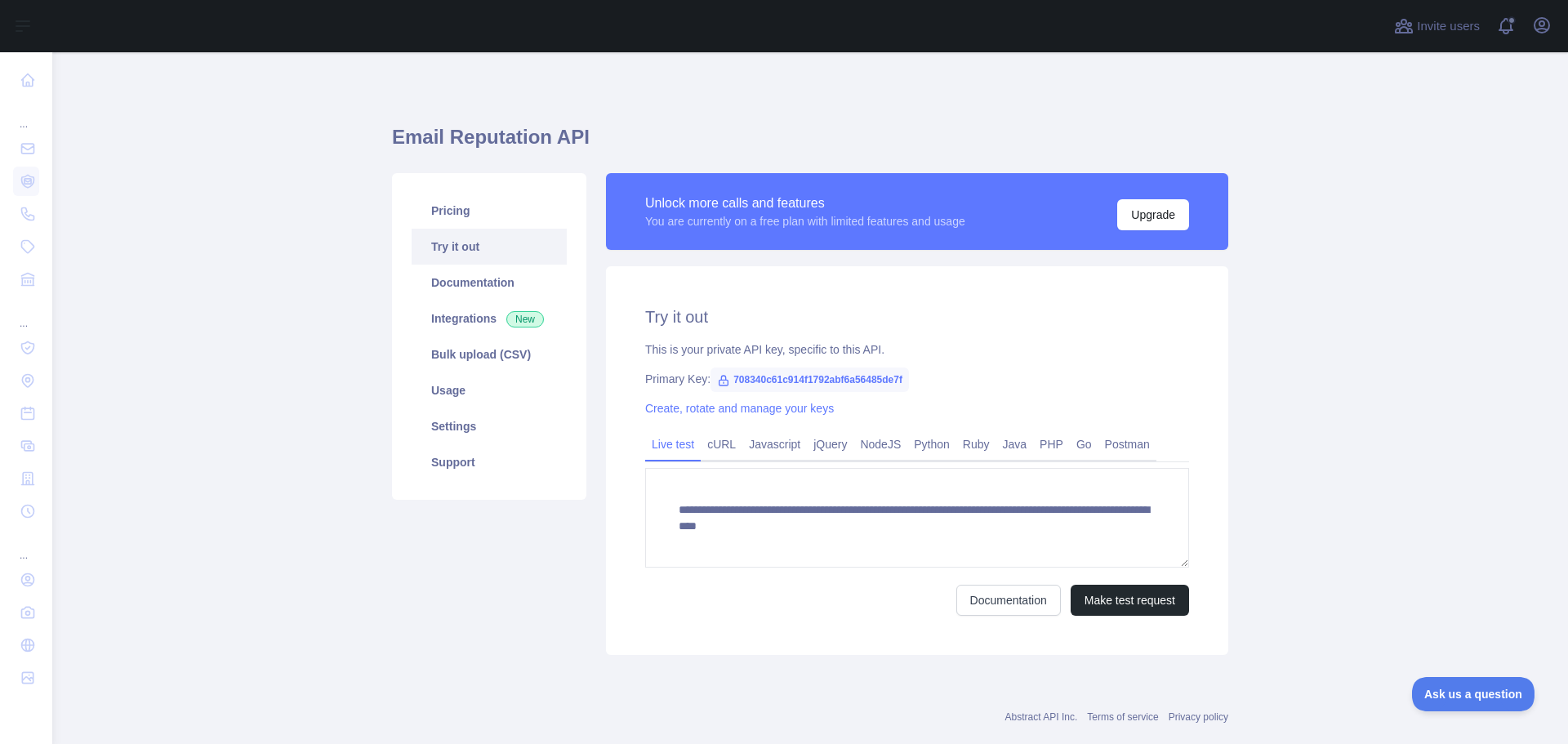
click at [685, 314] on h2 "Try it out" at bounding box center [917, 317] width 544 height 23
click at [877, 313] on h2 "Try it out" at bounding box center [917, 317] width 544 height 23
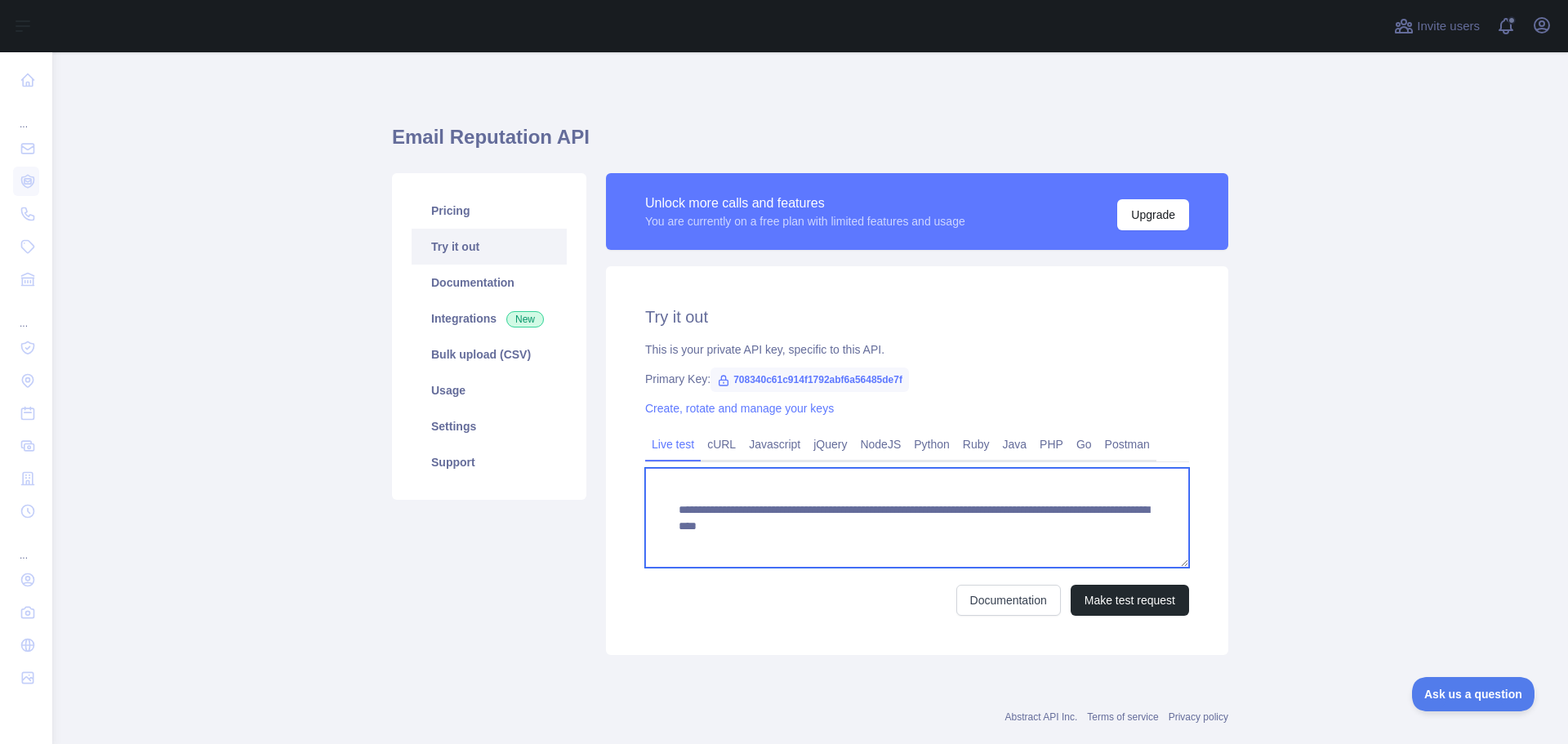
click at [901, 509] on textarea "**********" at bounding box center [917, 517] width 544 height 99
click at [1086, 515] on textarea "**********" at bounding box center [917, 517] width 544 height 99
click at [1113, 528] on textarea "**********" at bounding box center [917, 517] width 544 height 99
drag, startPoint x: 1113, startPoint y: 524, endPoint x: 951, endPoint y: 528, distance: 162.0
click at [951, 528] on textarea "**********" at bounding box center [917, 517] width 544 height 99
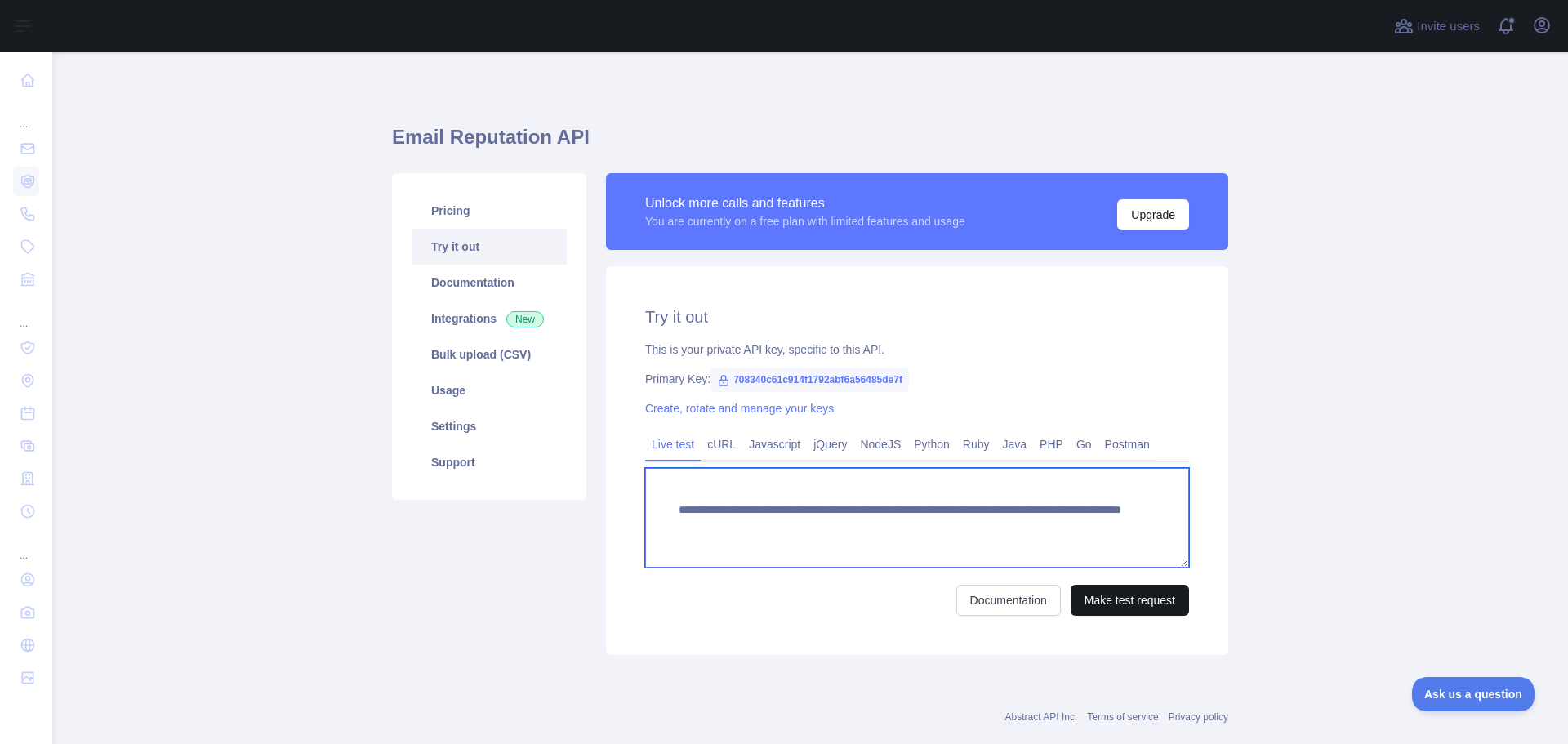
type textarea "**********"
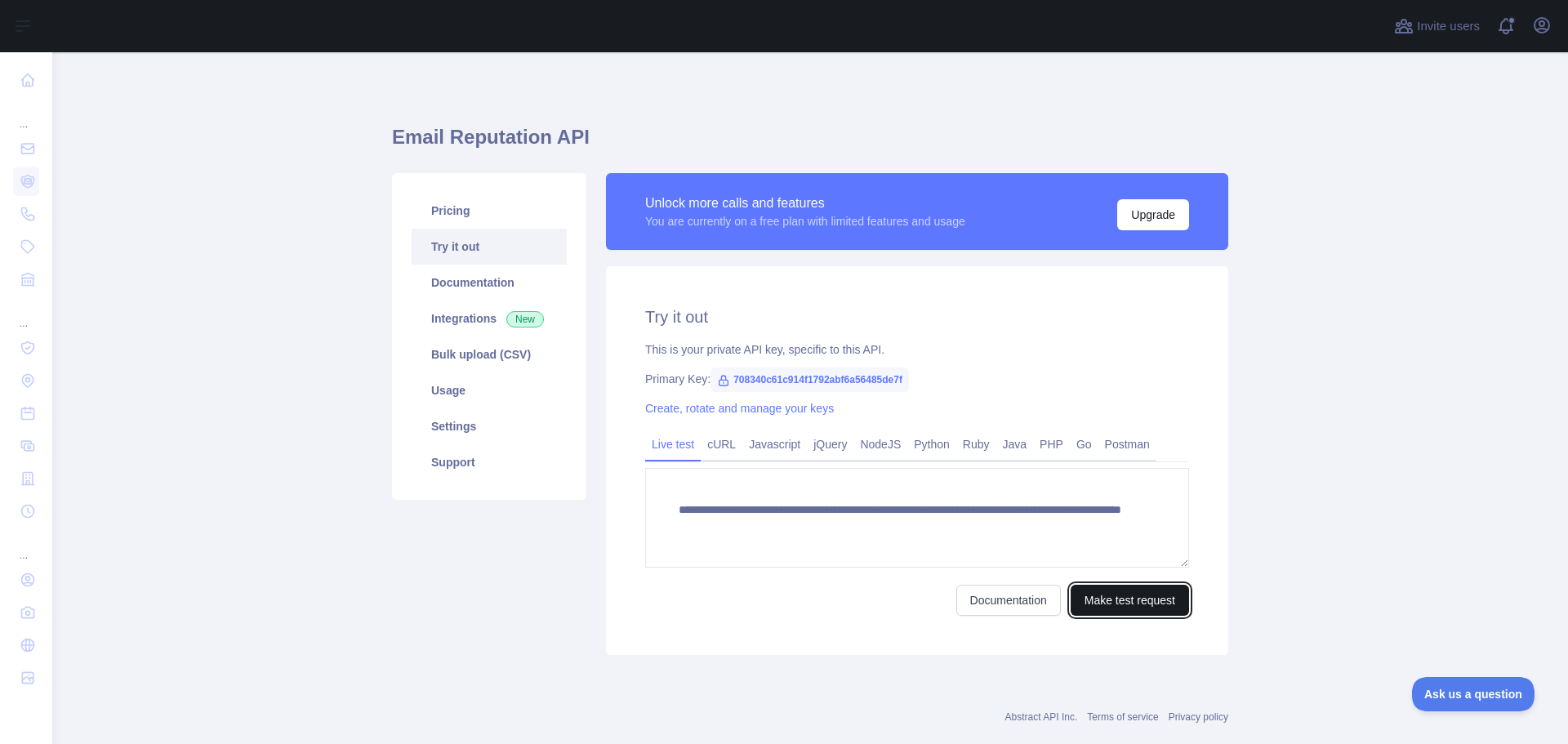
click at [1131, 587] on button "Make test request" at bounding box center [1130, 600] width 118 height 31
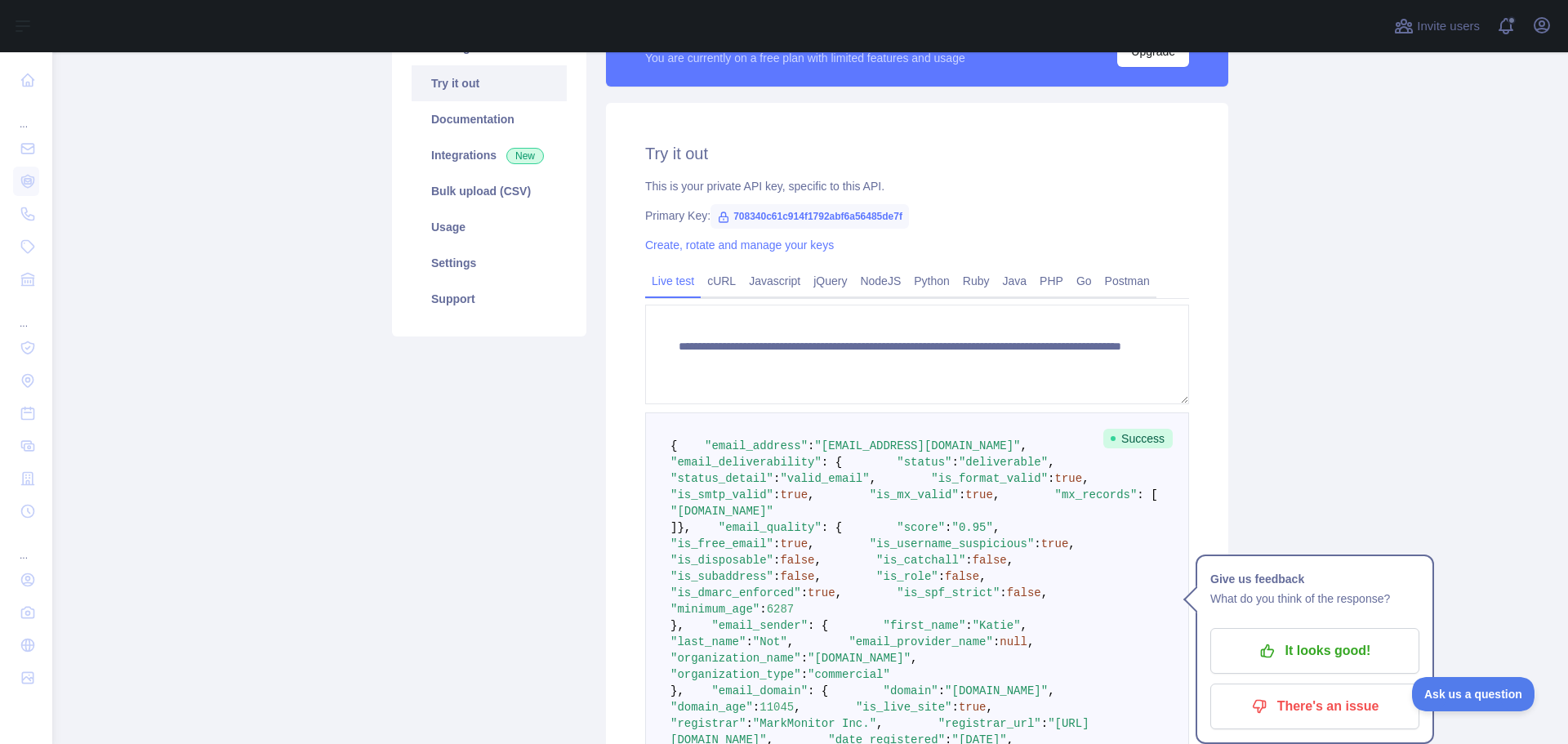
scroll to position [245, 0]
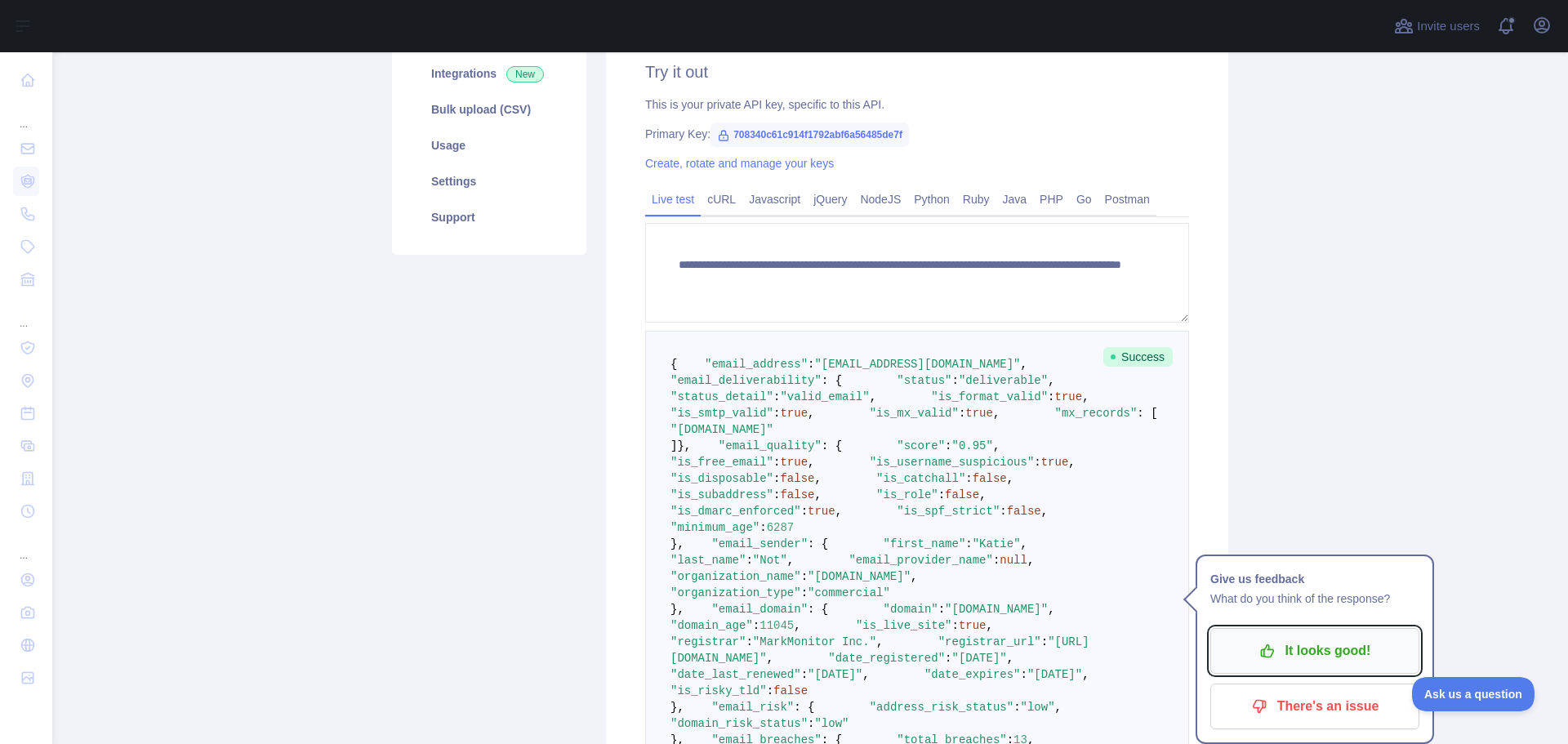
click at [1291, 642] on p "It looks good!" at bounding box center [1314, 650] width 185 height 28
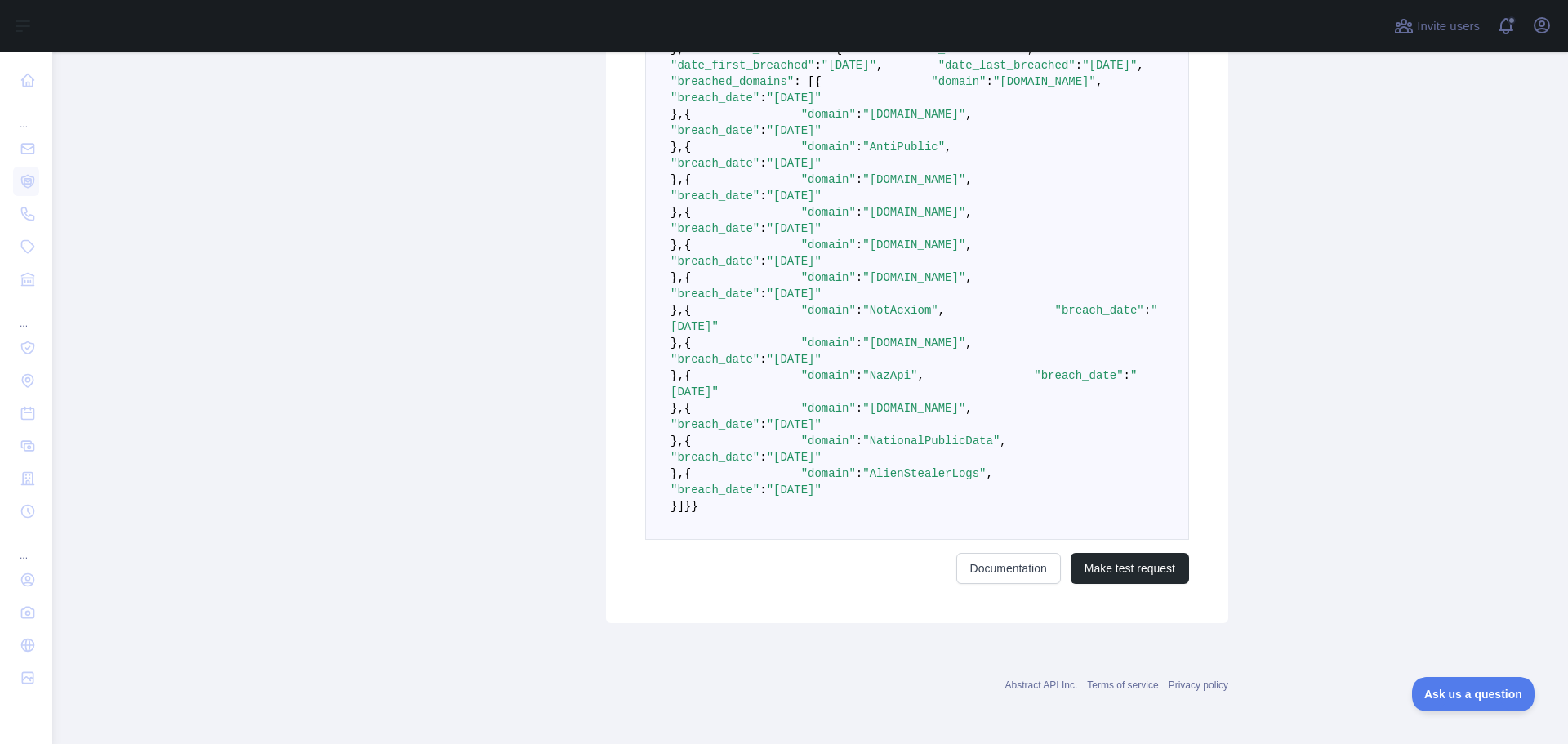
scroll to position [1714, 0]
click at [864, 480] on span ""AlienStealerLogs"" at bounding box center [924, 473] width 123 height 13
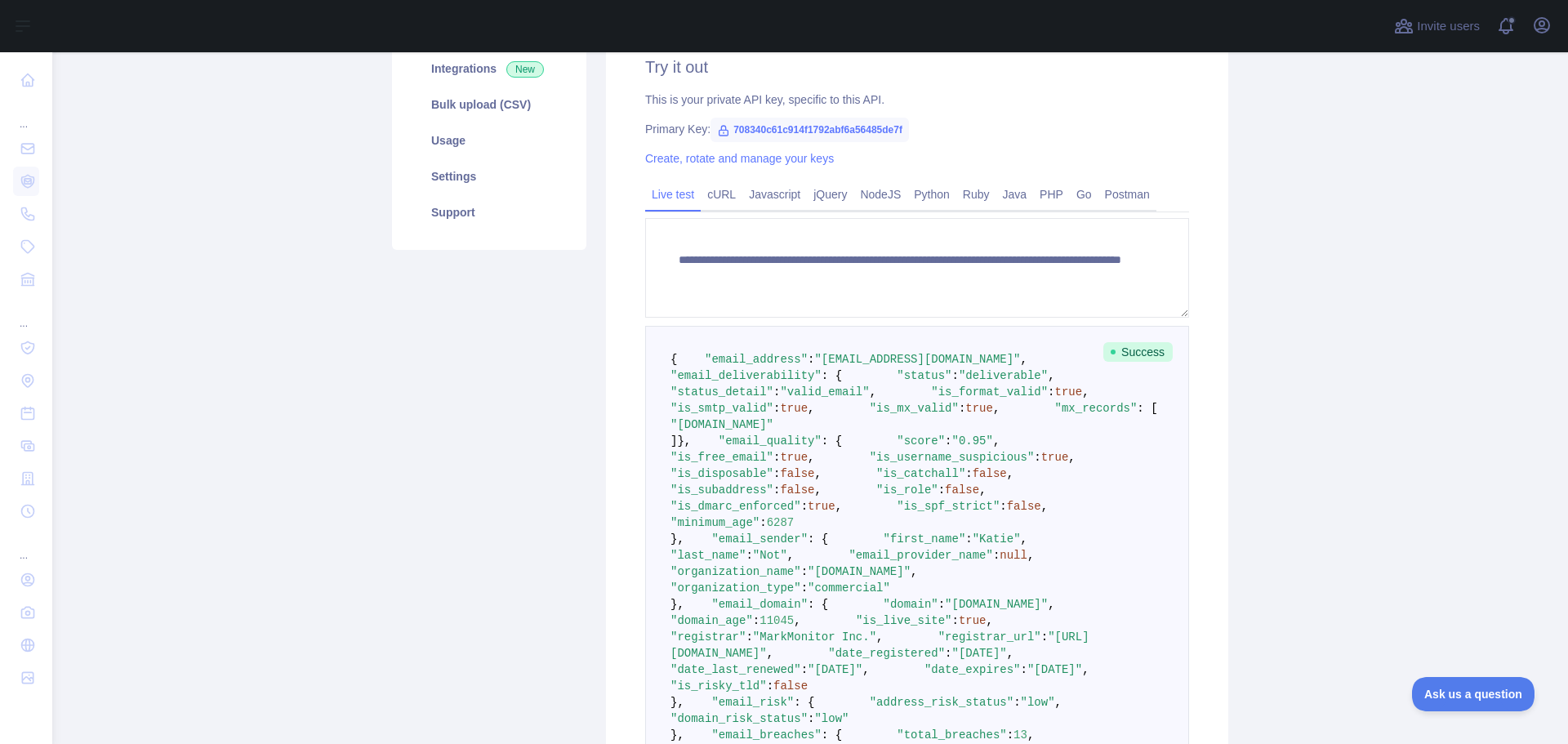
scroll to position [0, 0]
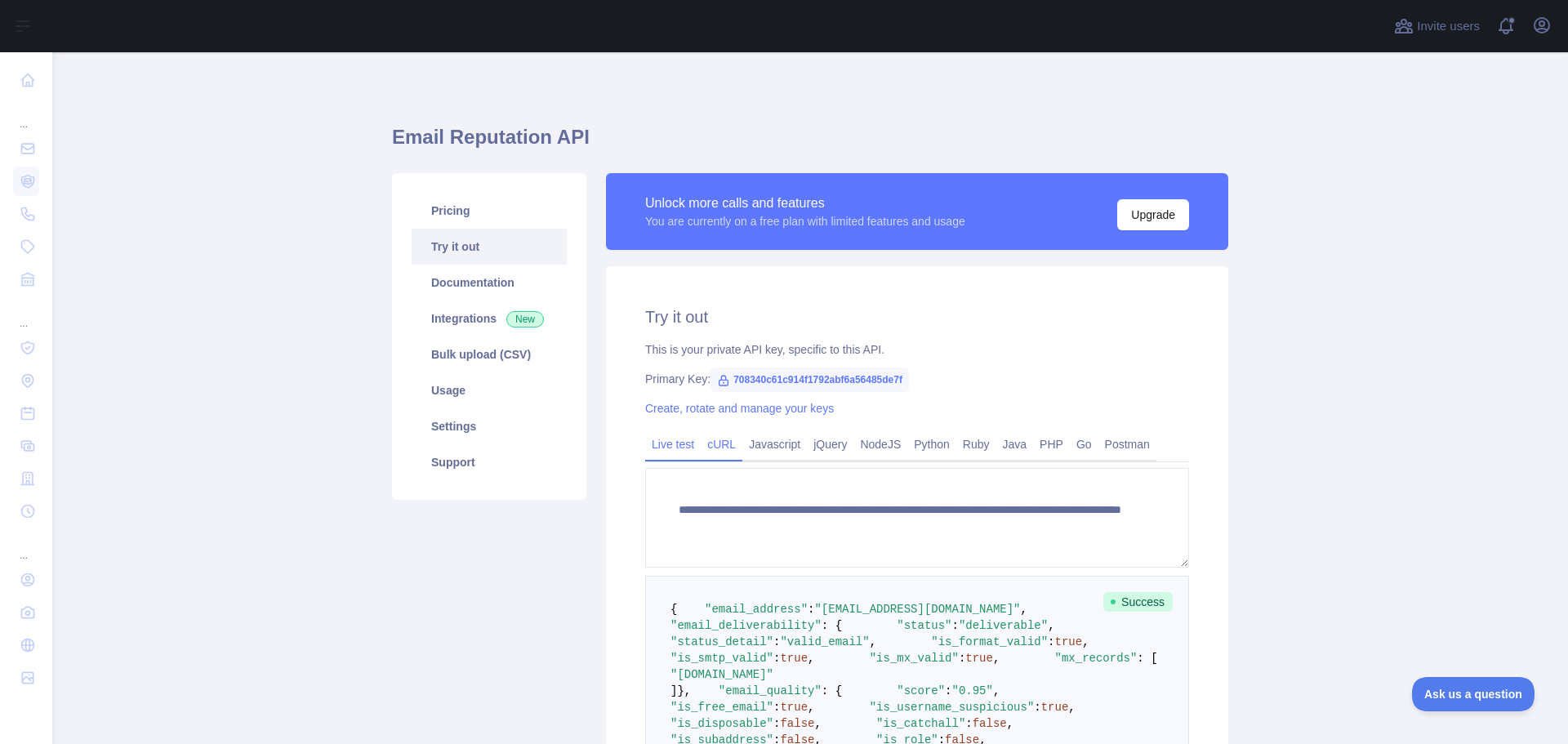
click at [728, 446] on link "cURL" at bounding box center [721, 445] width 42 height 26
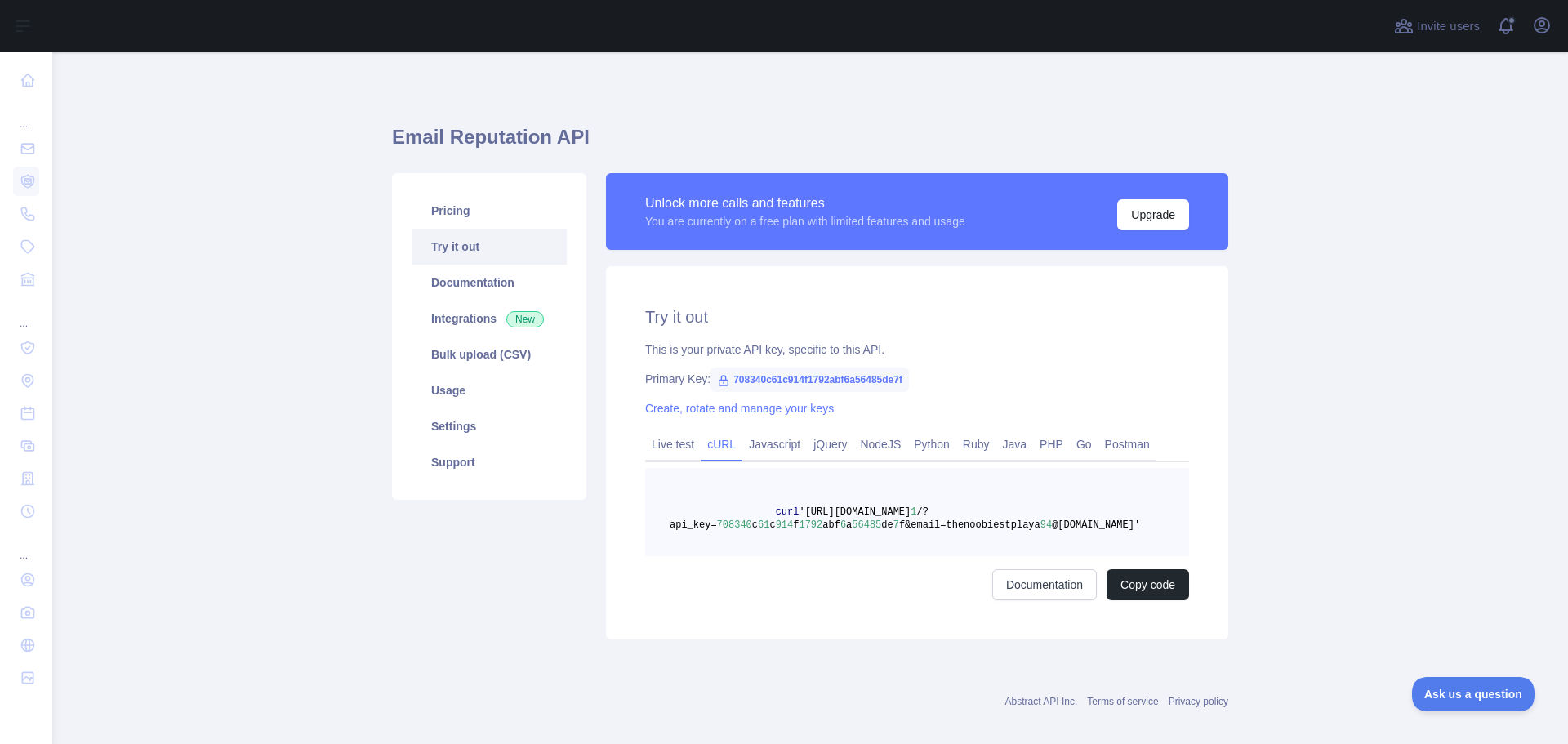
scroll to position [16, 0]
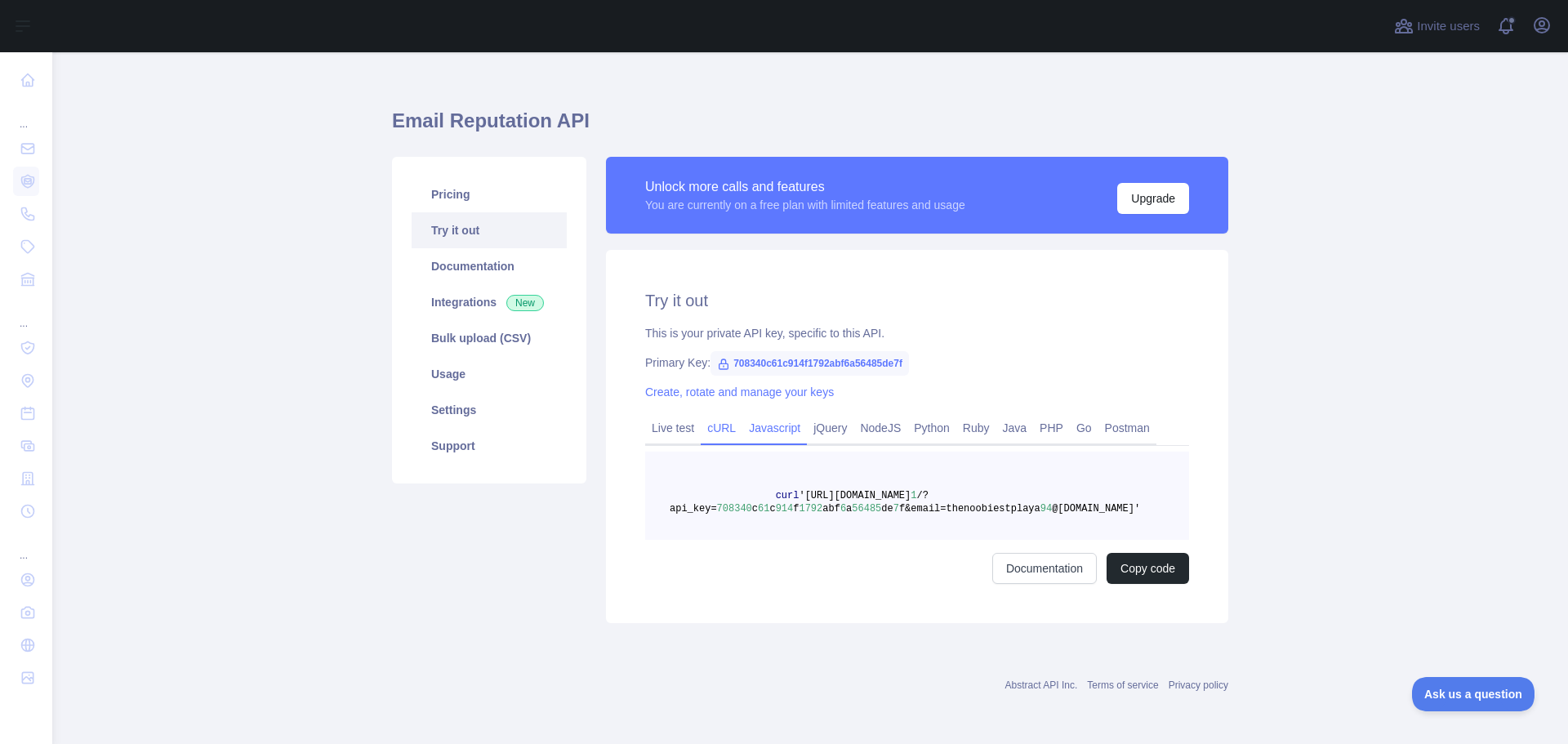
click at [760, 436] on link "Javascript" at bounding box center [775, 428] width 65 height 26
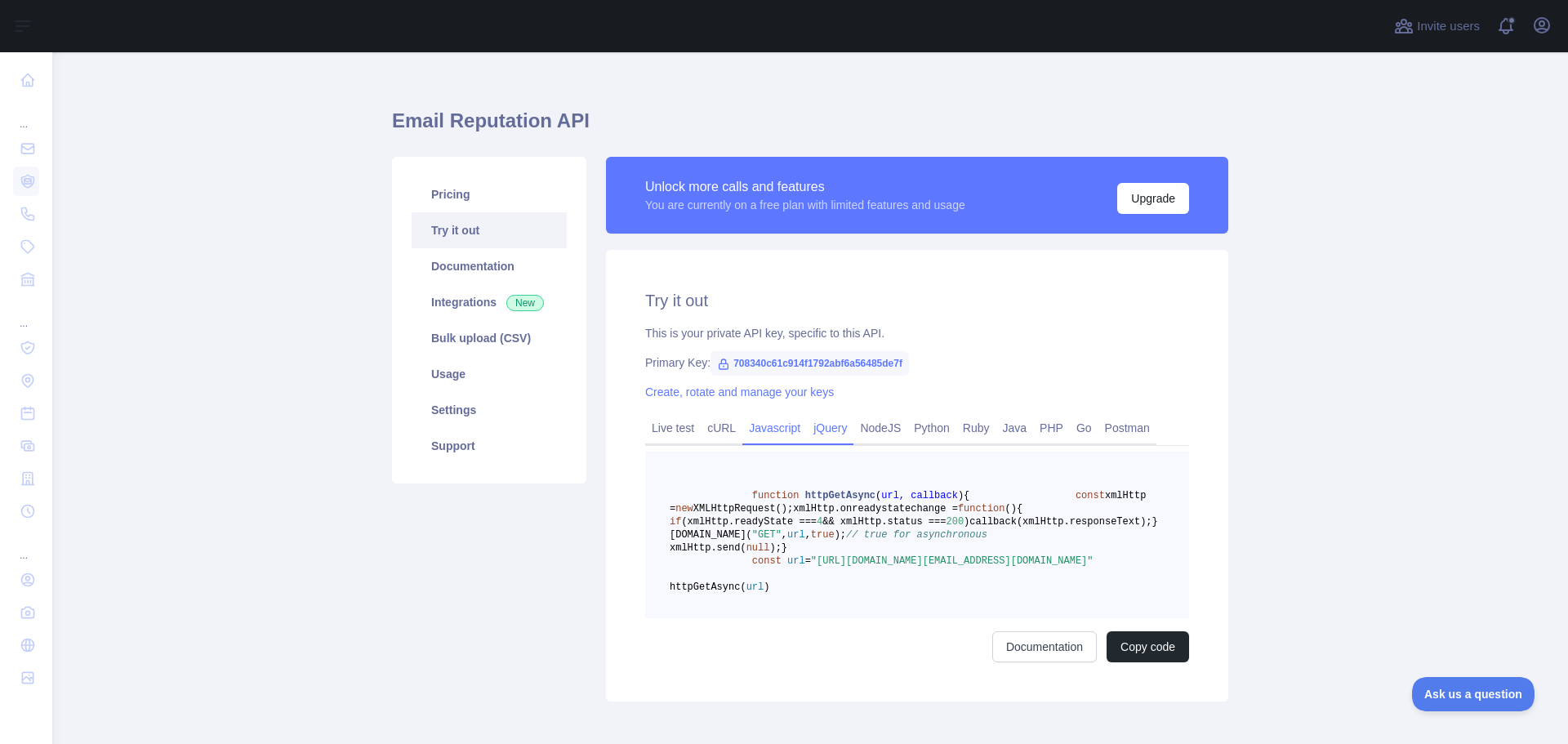
click at [811, 430] on link "jQuery" at bounding box center [830, 428] width 47 height 26
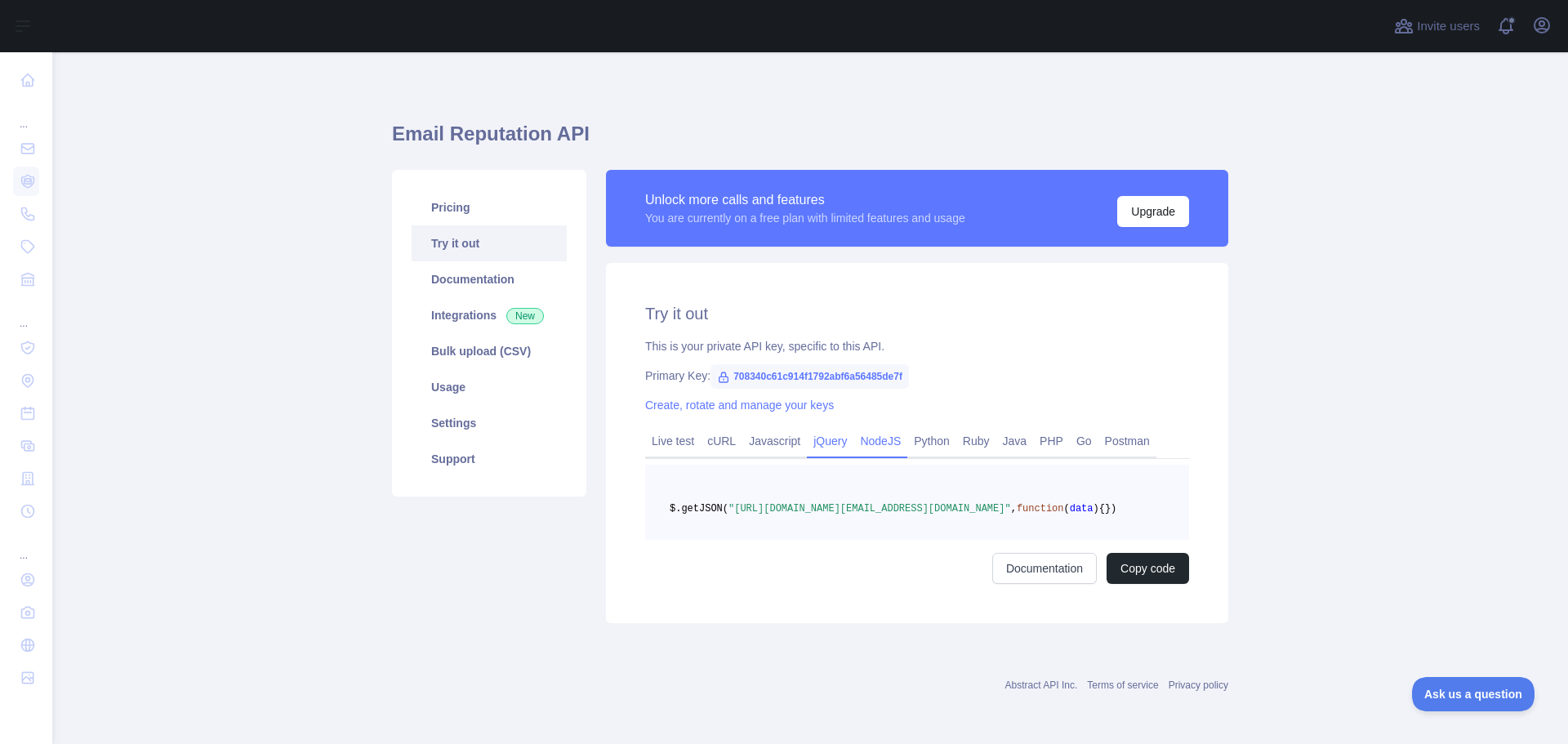
click at [867, 428] on link "NodeJS" at bounding box center [880, 441] width 54 height 26
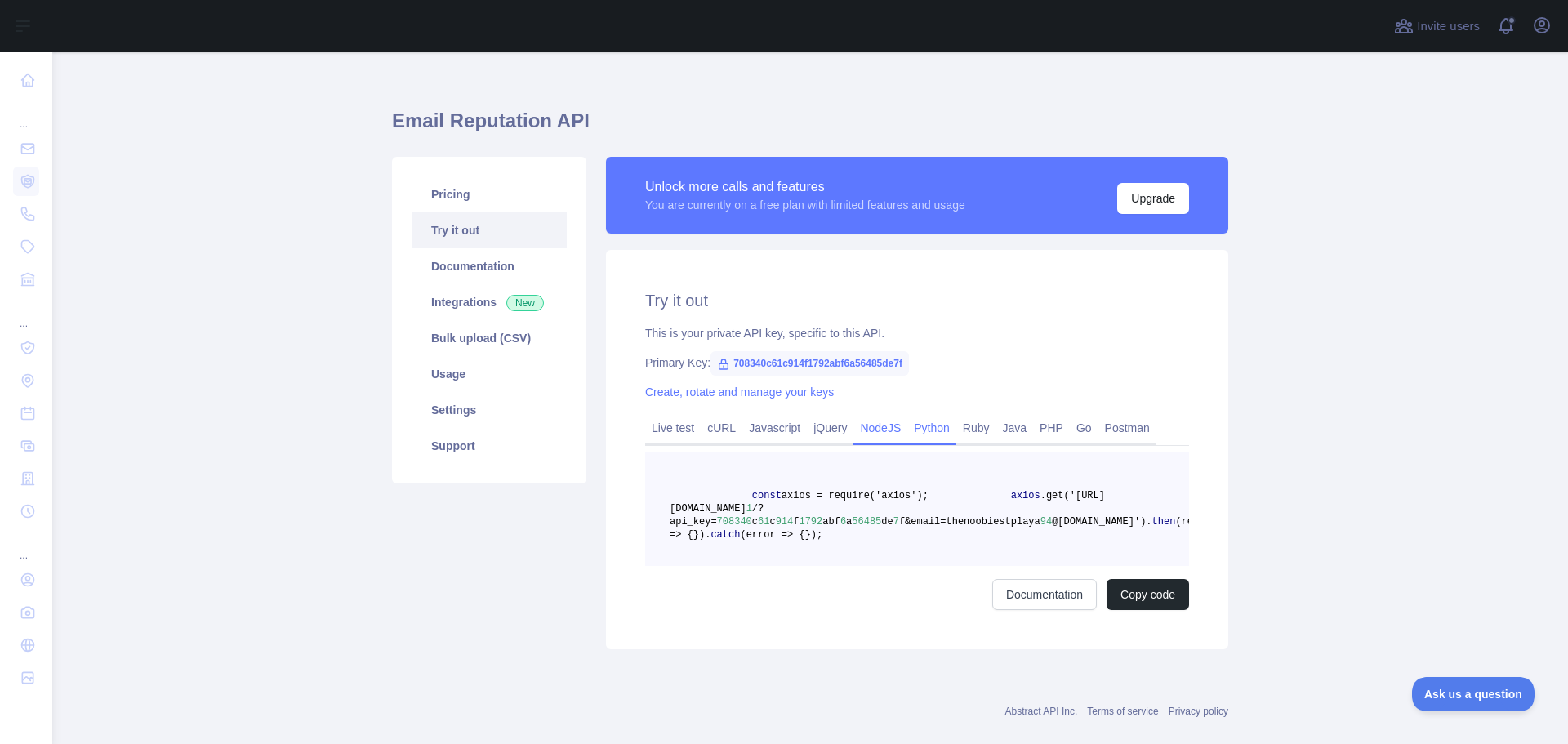
click at [914, 430] on link "Python" at bounding box center [932, 428] width 49 height 26
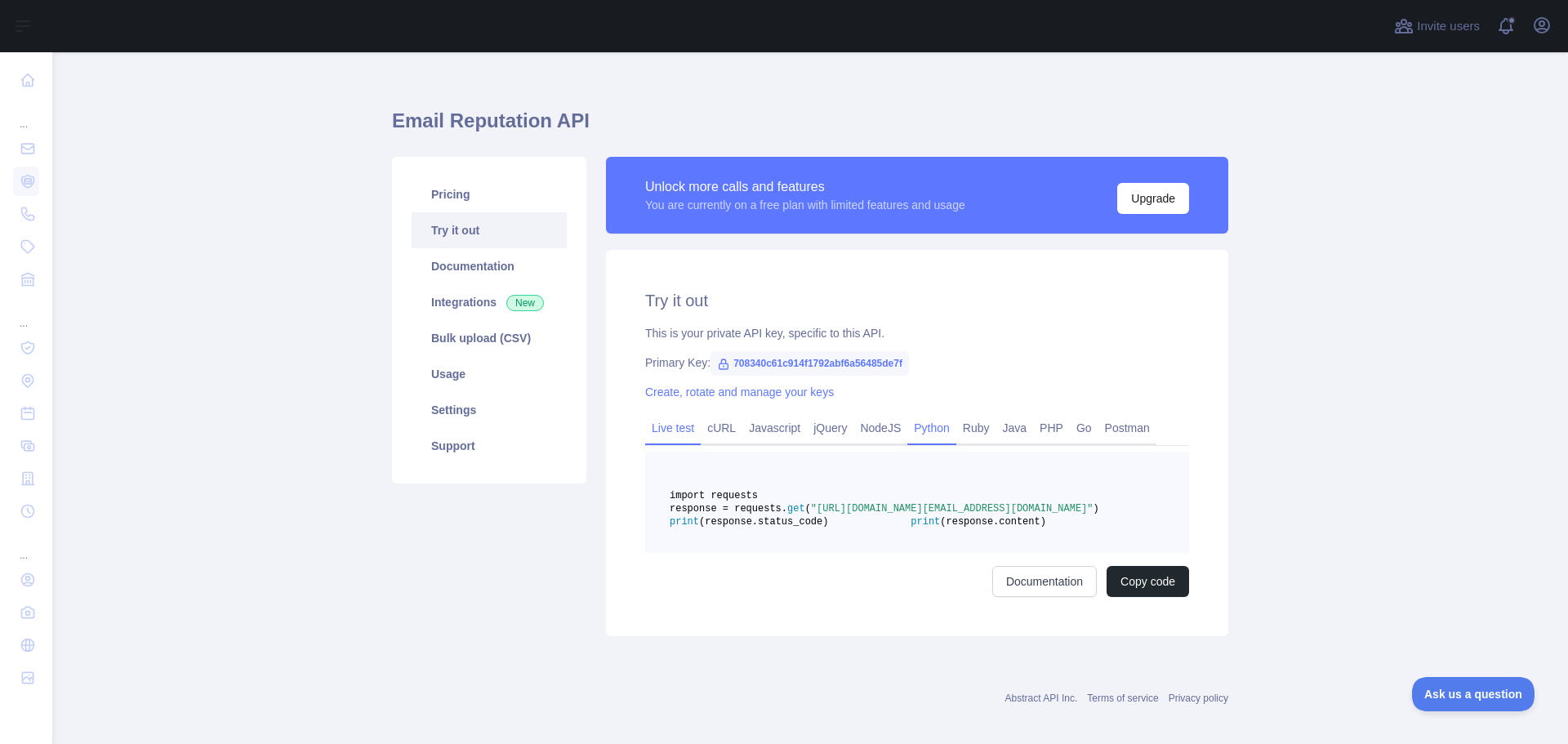
click at [661, 430] on link "Live test" at bounding box center [673, 428] width 56 height 26
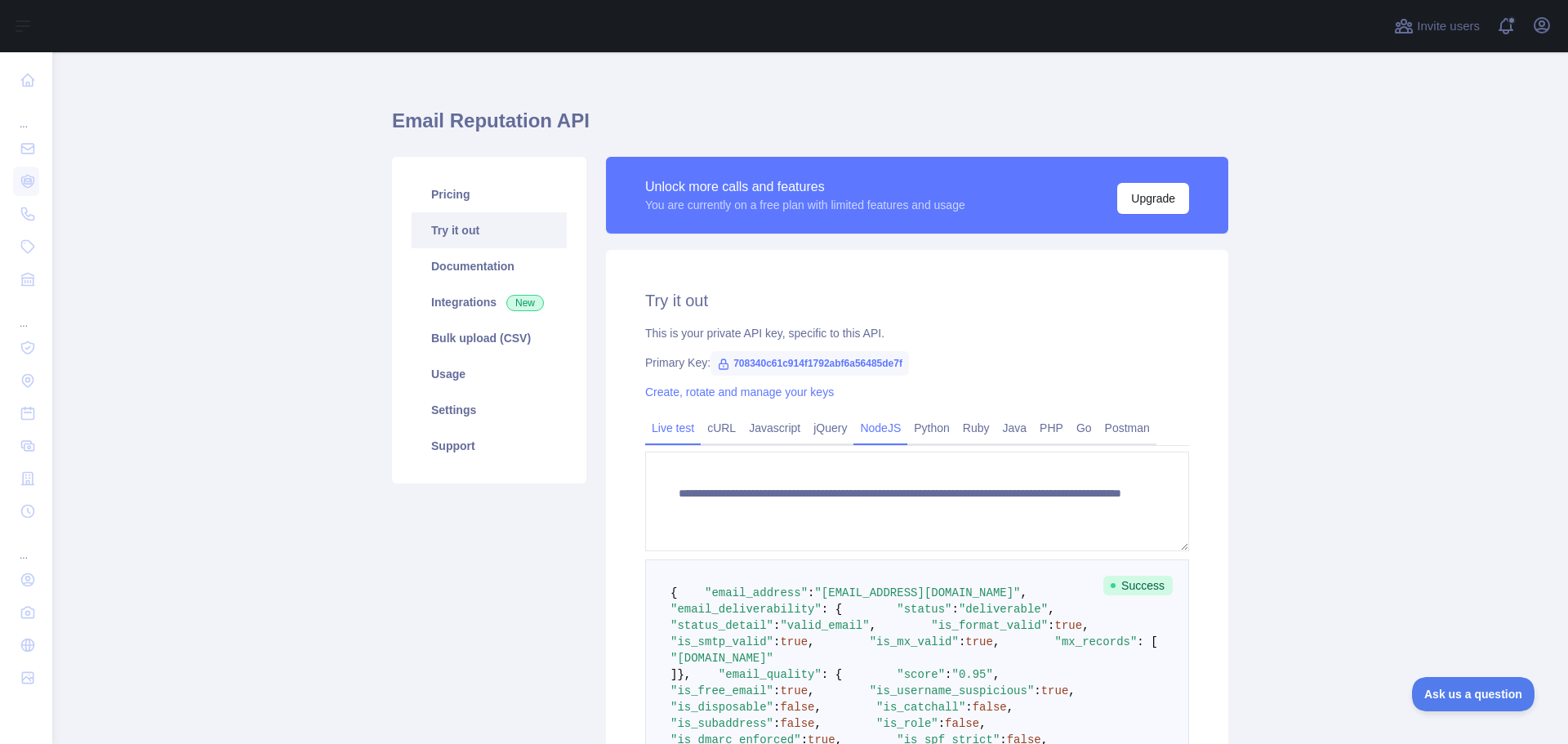
click at [892, 427] on link "NodeJS" at bounding box center [880, 428] width 54 height 26
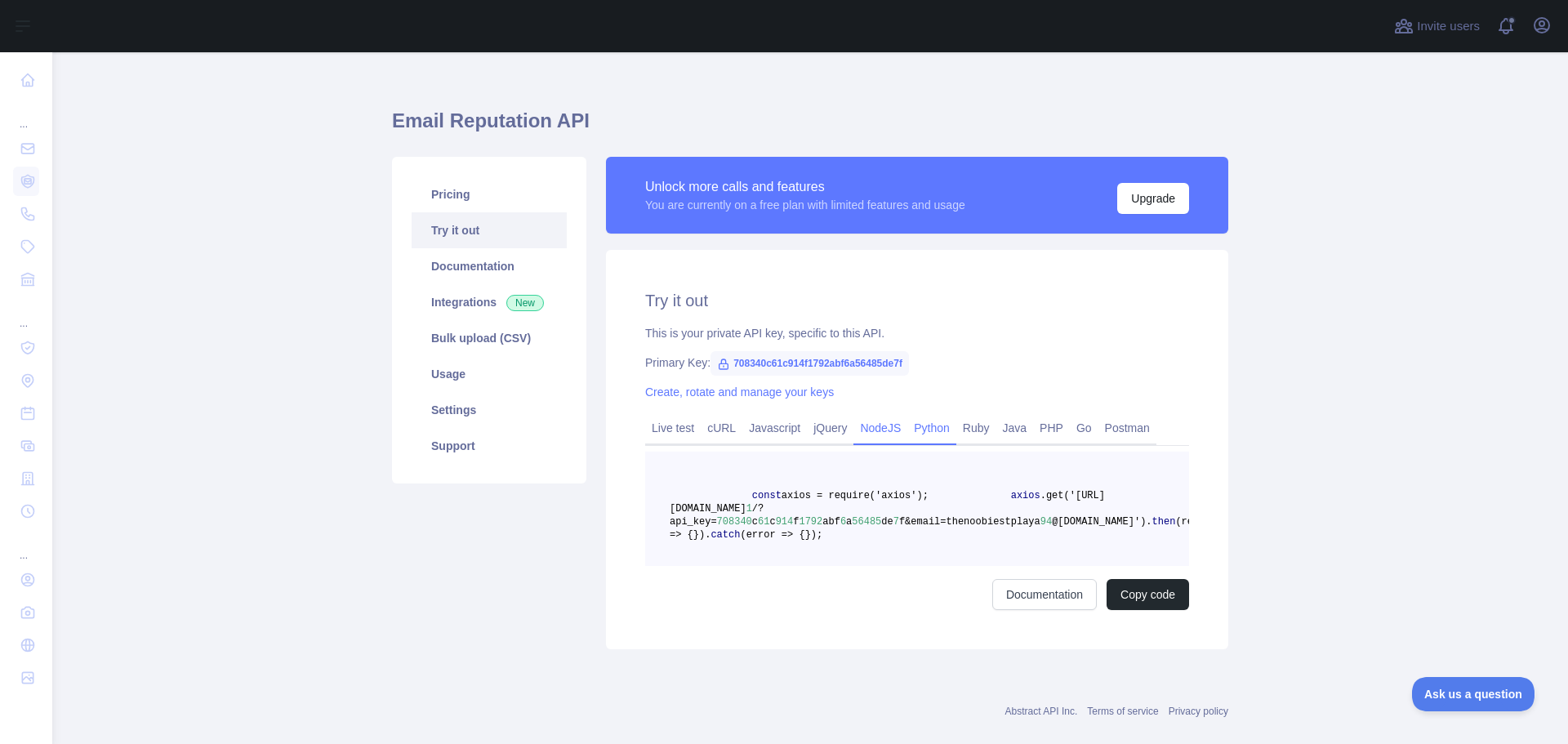
click at [943, 431] on link "Python" at bounding box center [932, 428] width 49 height 26
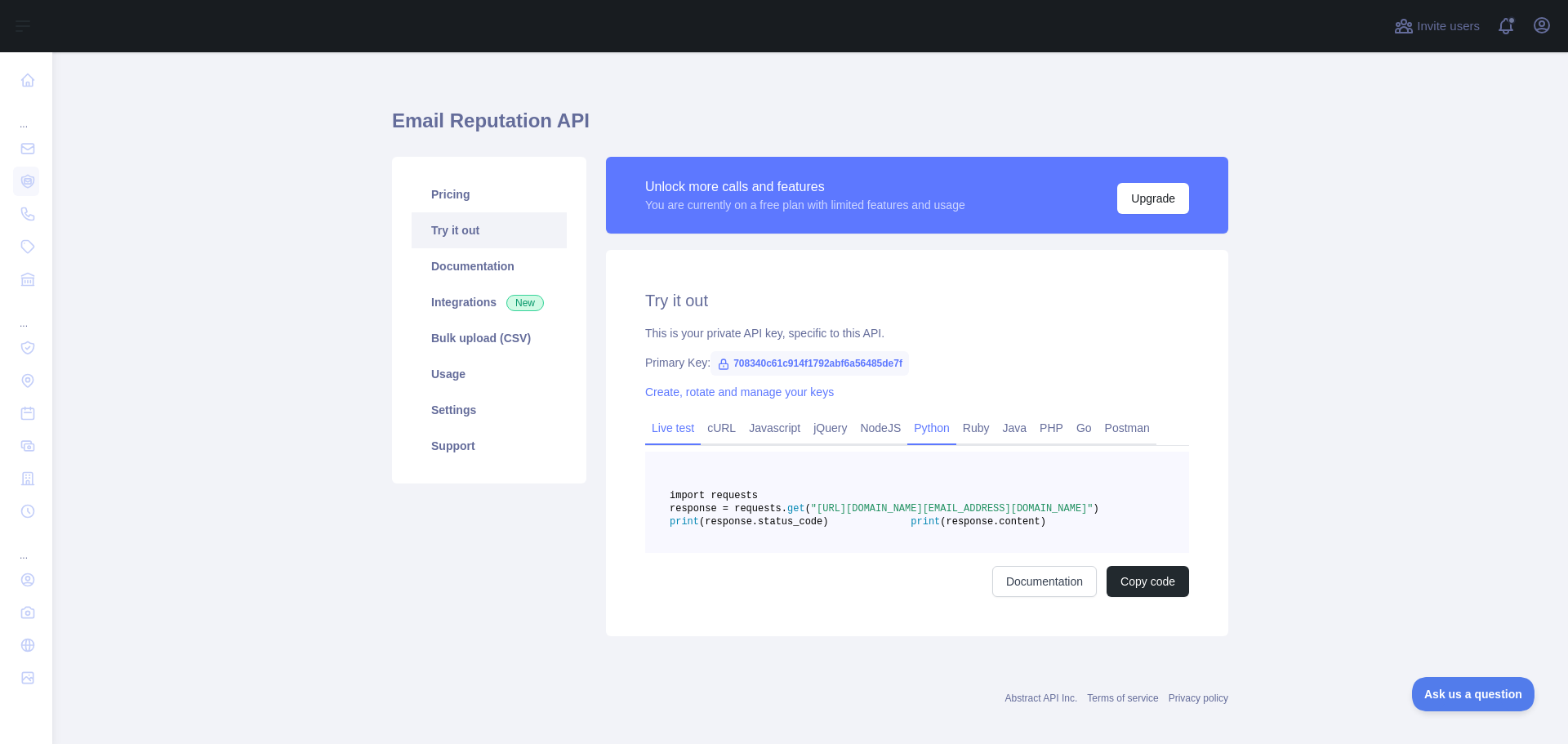
click at [666, 424] on link "Live test" at bounding box center [673, 428] width 56 height 26
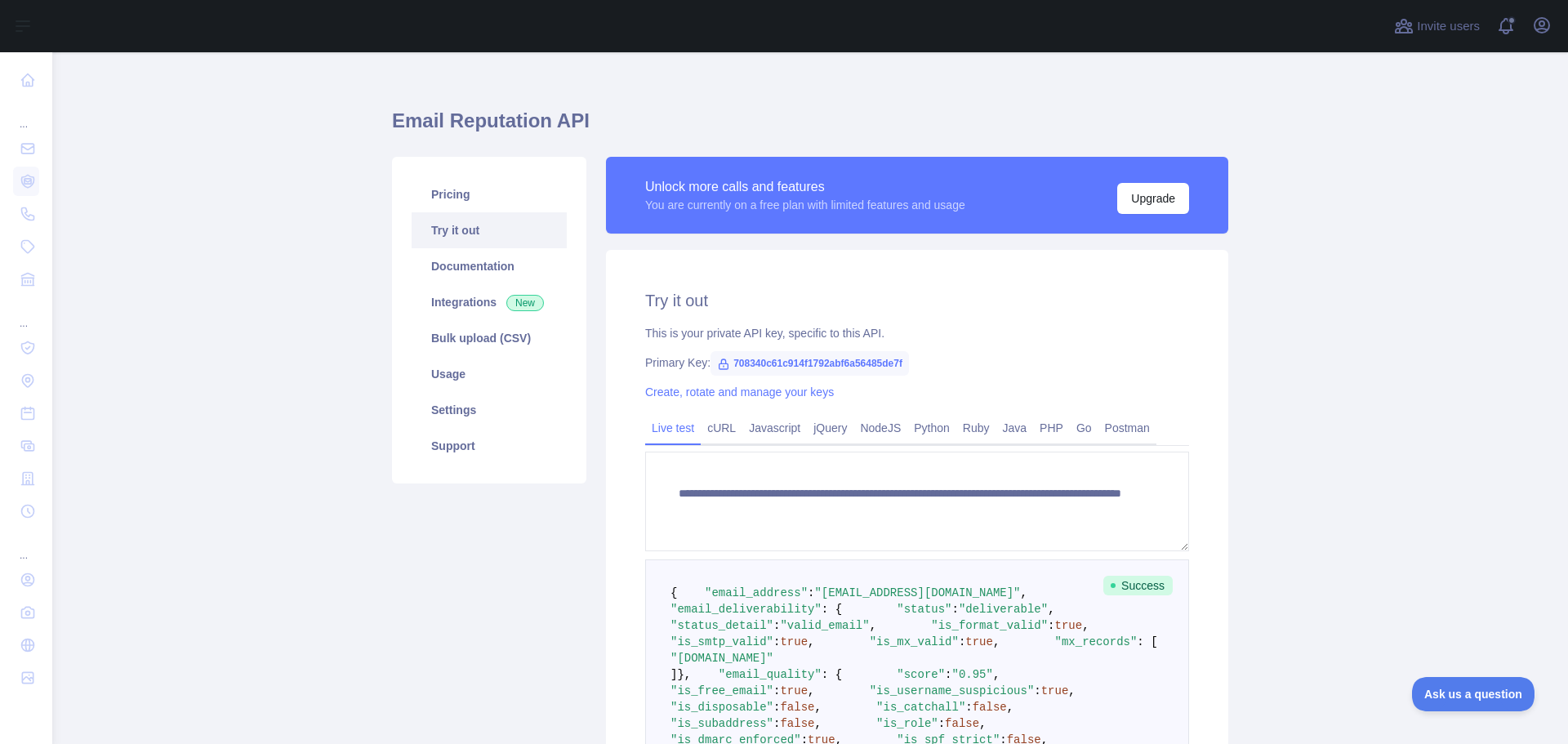
click at [789, 363] on span "708340c61c914f1792abf6a56485de7f" at bounding box center [810, 363] width 199 height 25
click at [802, 396] on link "Create, rotate and manage your keys" at bounding box center [739, 392] width 189 height 13
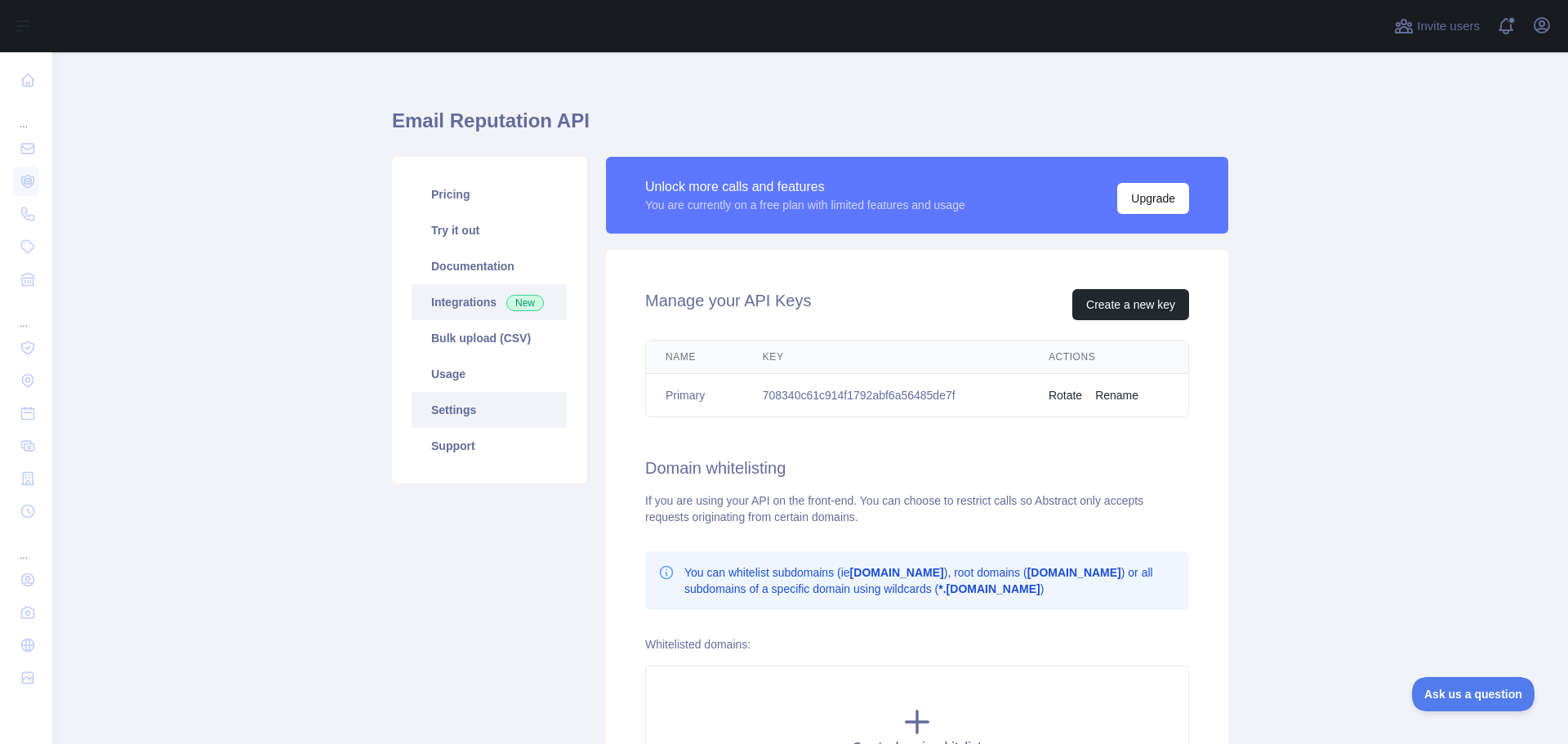
click at [441, 300] on link "Integrations New" at bounding box center [489, 302] width 155 height 36
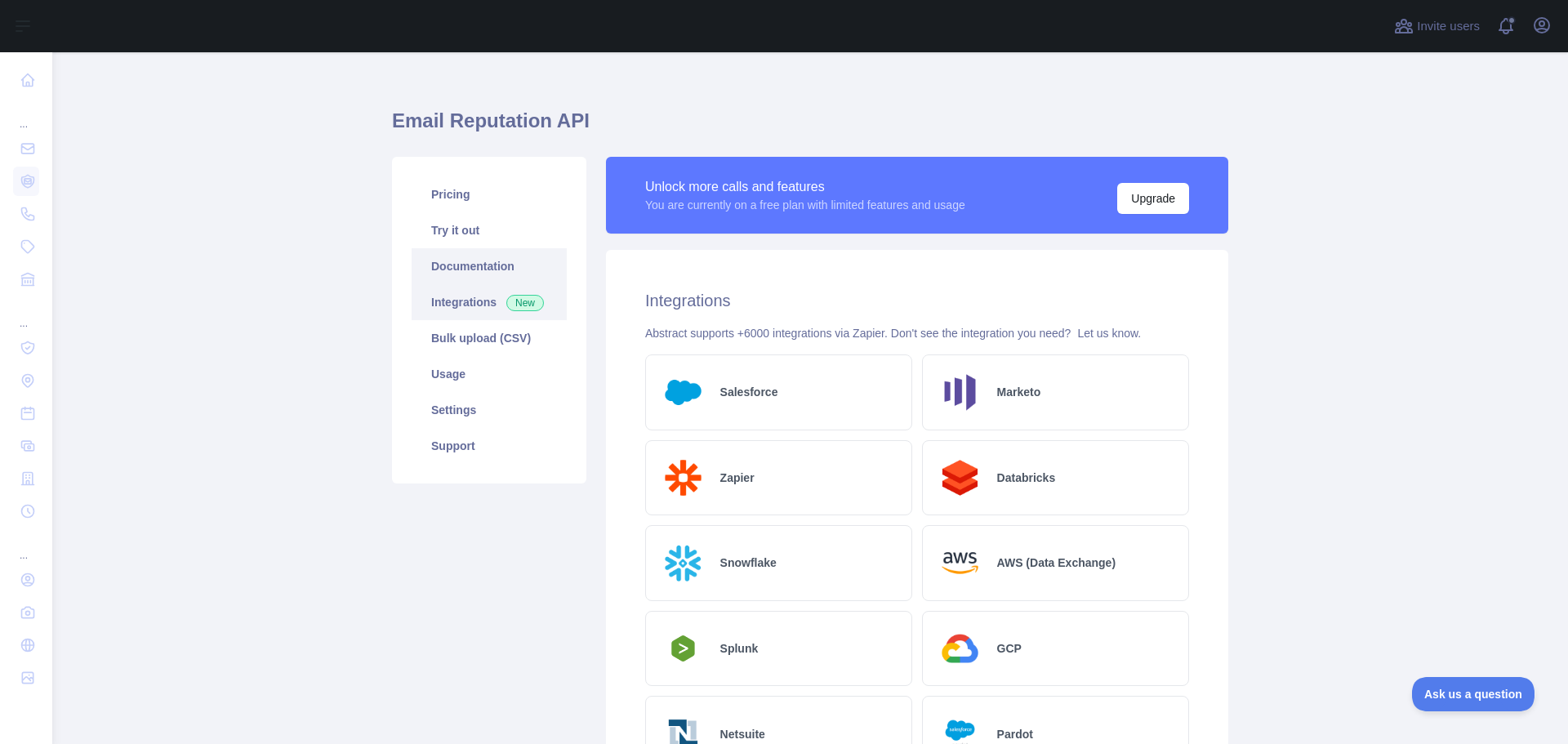
click at [457, 275] on link "Documentation" at bounding box center [489, 267] width 155 height 36
click at [465, 365] on link "Usage" at bounding box center [489, 374] width 155 height 36
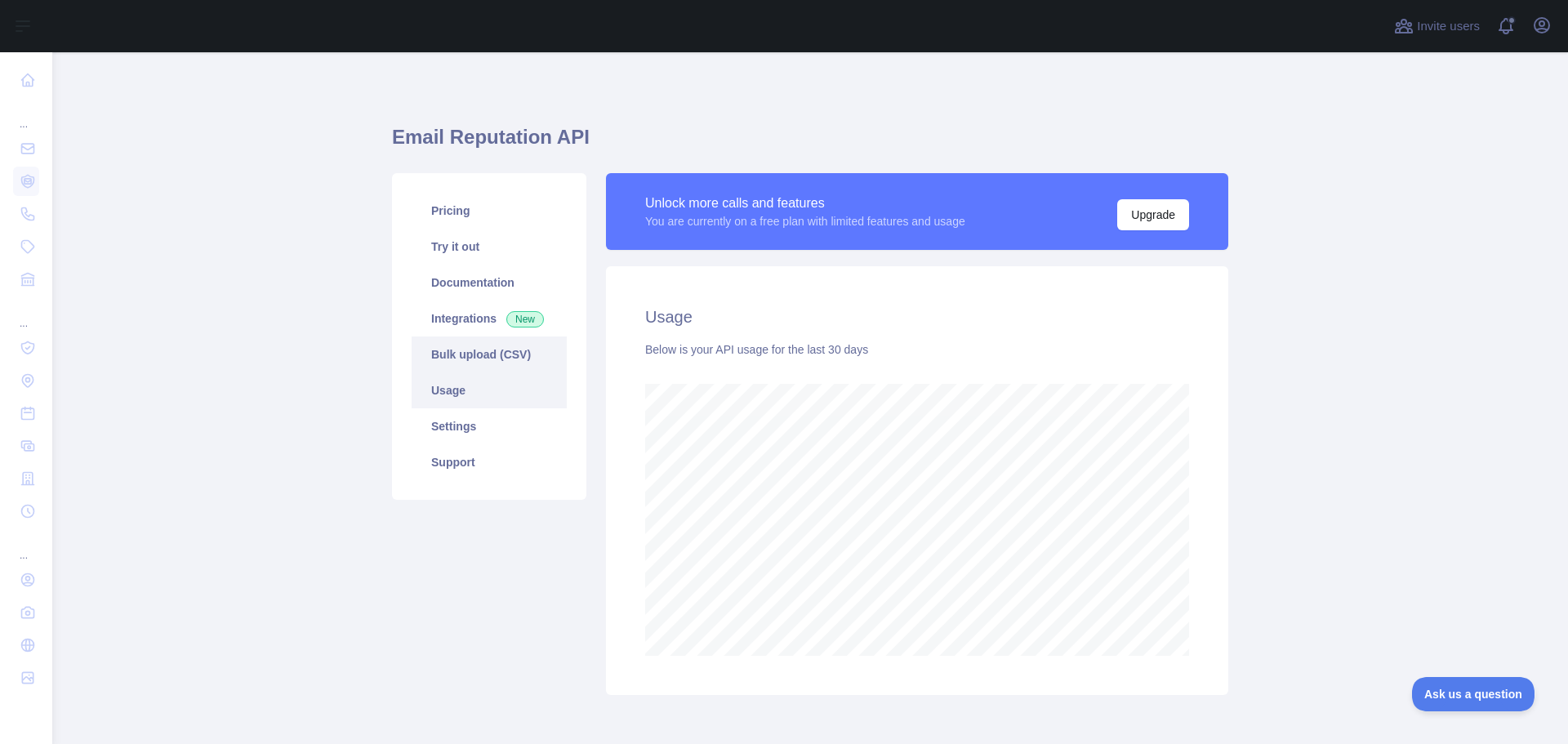
scroll to position [692, 1503]
click at [470, 343] on link "Bulk upload (CSV)" at bounding box center [489, 354] width 155 height 36
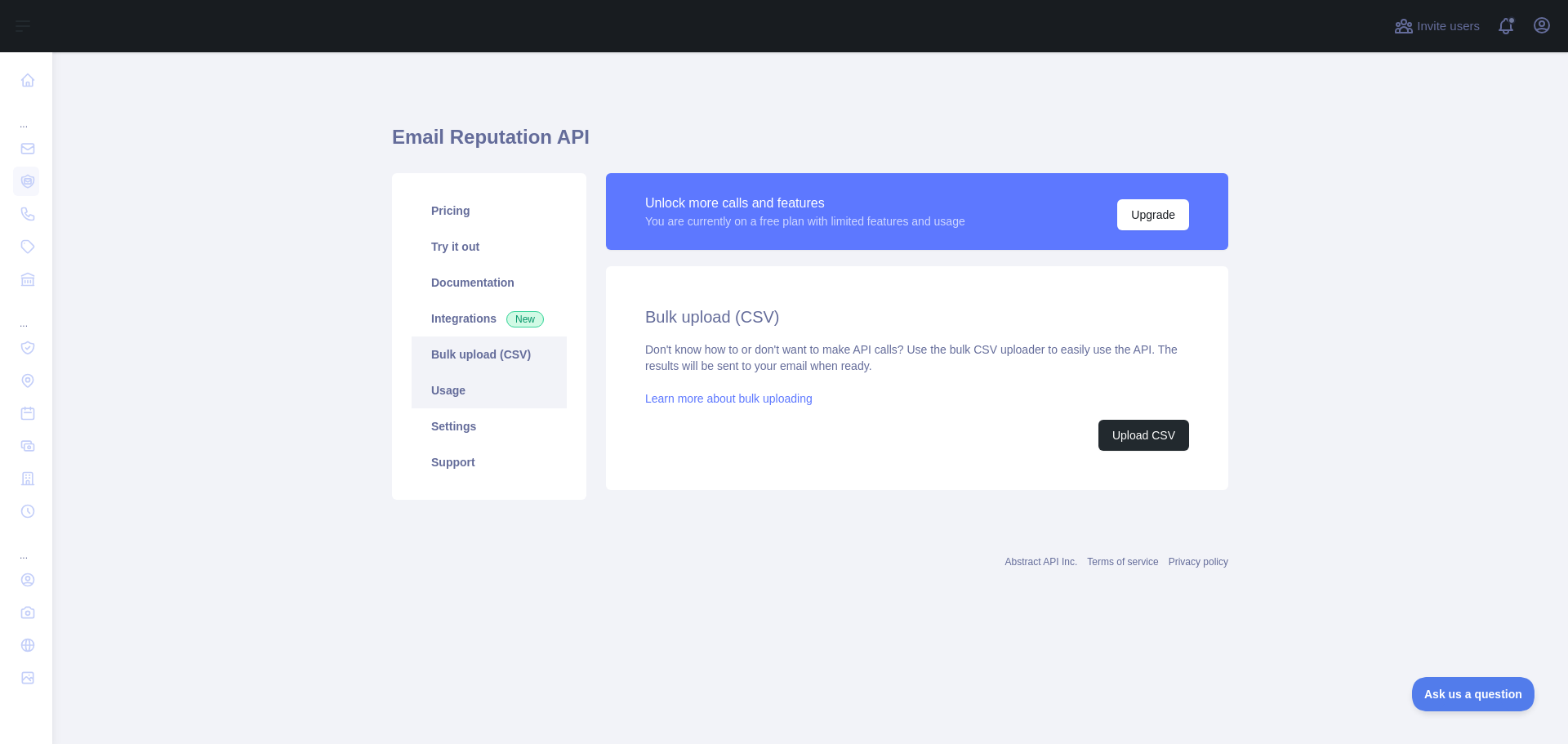
click at [450, 404] on link "Usage" at bounding box center [489, 390] width 155 height 36
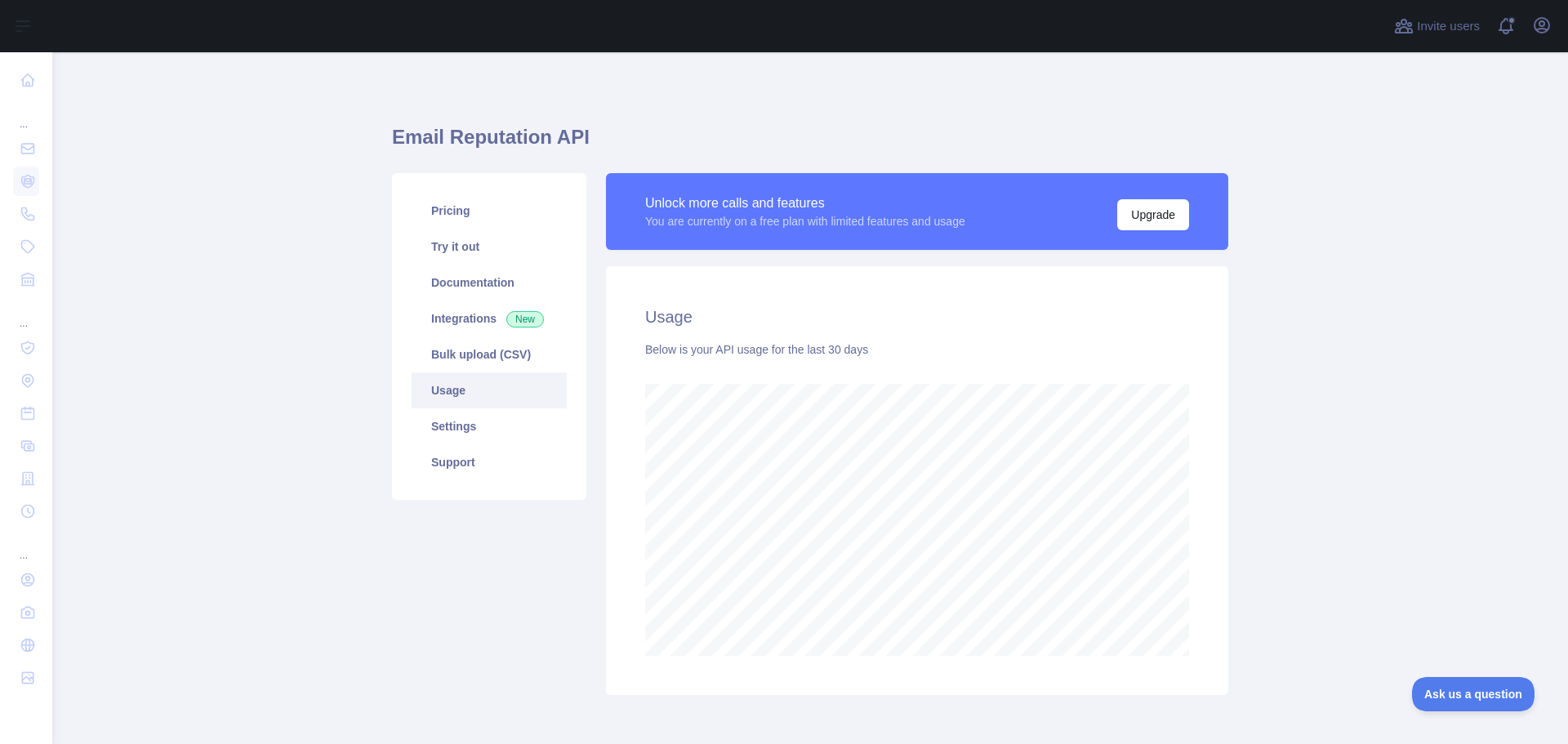
scroll to position [692, 1503]
click at [459, 257] on link "Try it out" at bounding box center [489, 247] width 155 height 36
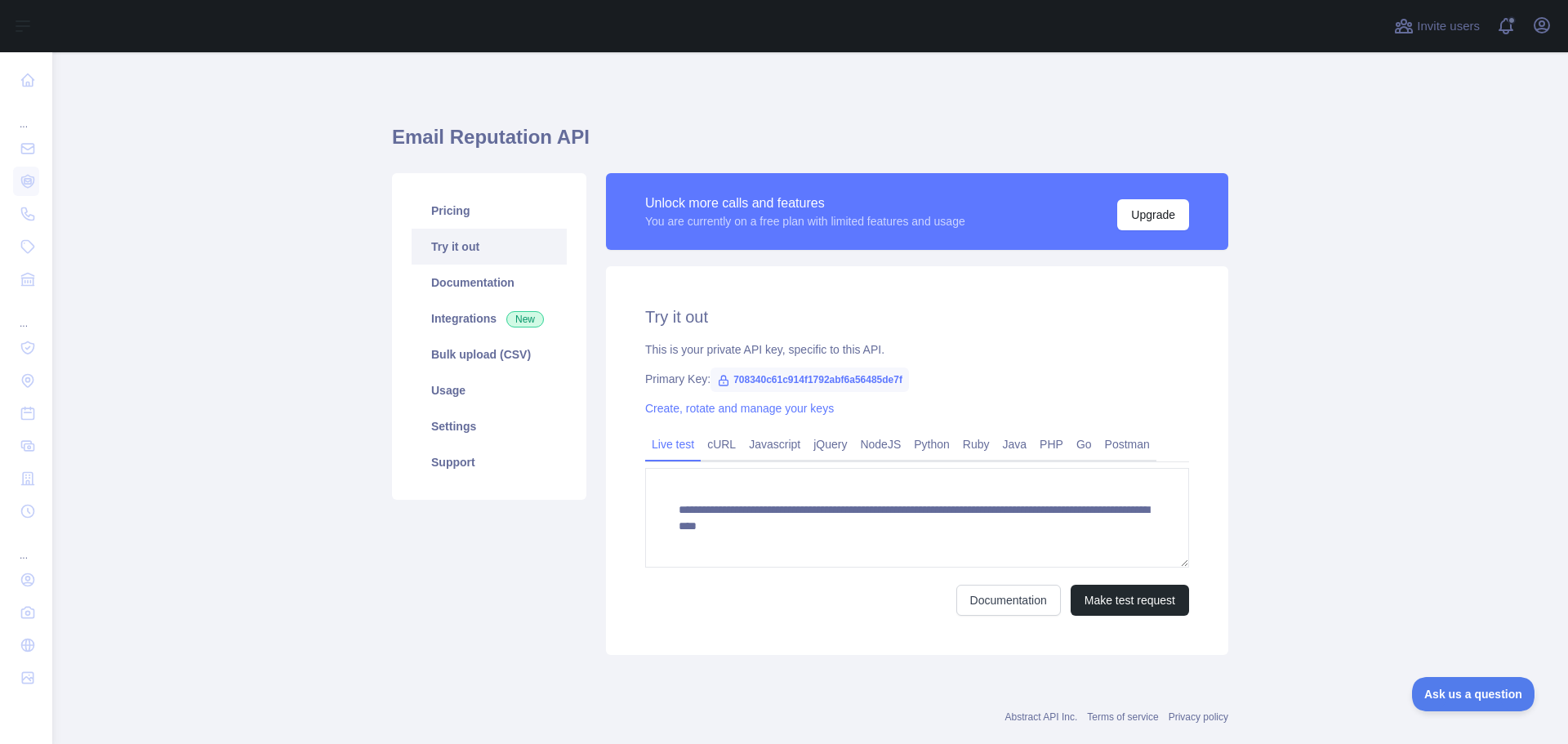
click at [748, 386] on span "708340c61c914f1792abf6a56485de7f" at bounding box center [810, 380] width 199 height 25
click at [752, 384] on span "708340c61c914f1792abf6a56485de7f" at bounding box center [810, 380] width 199 height 25
click at [754, 384] on span "708340c61c914f1792abf6a56485de7f" at bounding box center [810, 380] width 199 height 25
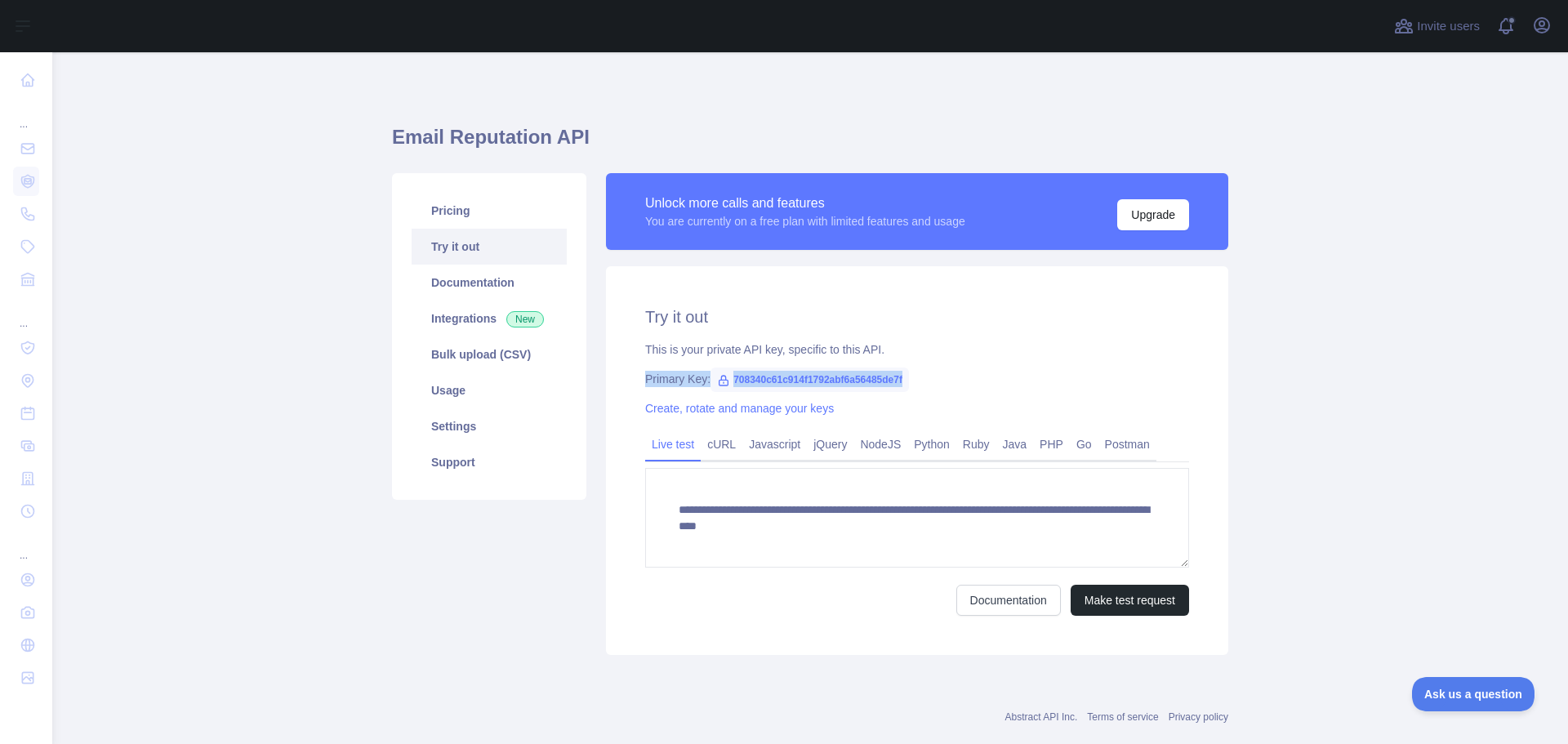
click at [768, 383] on span "708340c61c914f1792abf6a56485de7f" at bounding box center [810, 380] width 199 height 25
click at [607, 418] on div "**********" at bounding box center [917, 460] width 622 height 389
